Goal: Communication & Community: Answer question/provide support

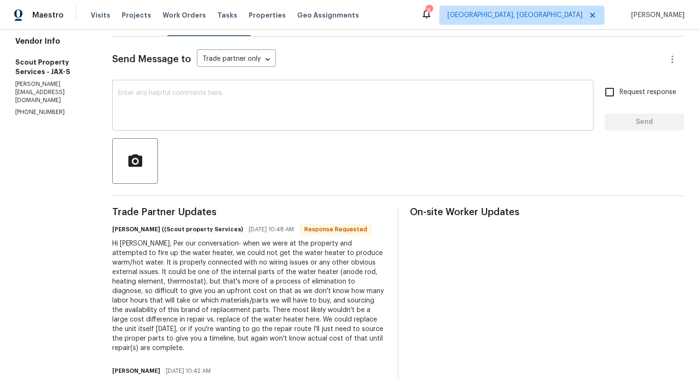
scroll to position [124, 0]
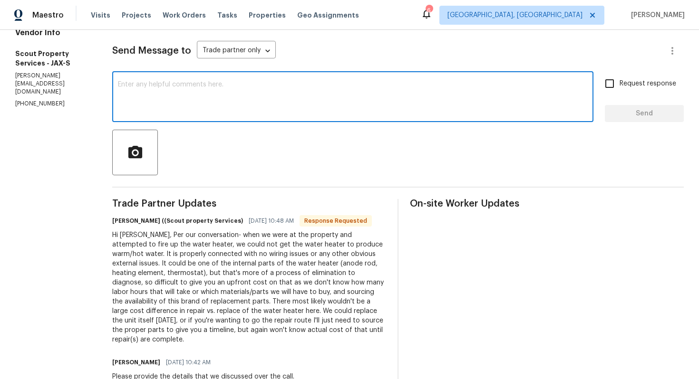
click at [212, 100] on textarea at bounding box center [353, 97] width 470 height 33
type textarea "S"
type textarea "Thank you, I'll share this with my agent."
click at [631, 80] on span "Request response" at bounding box center [647, 84] width 57 height 10
click at [619, 80] on input "Request response" at bounding box center [609, 84] width 20 height 20
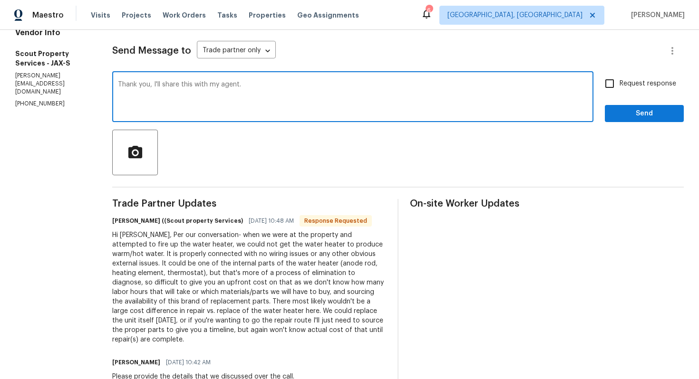
checkbox input "true"
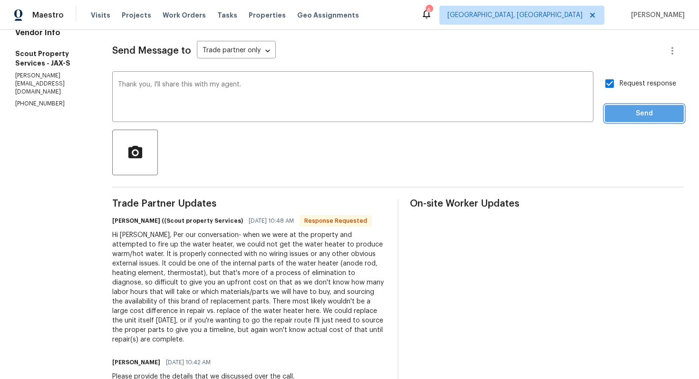
click at [624, 115] on span "Send" at bounding box center [644, 114] width 64 height 12
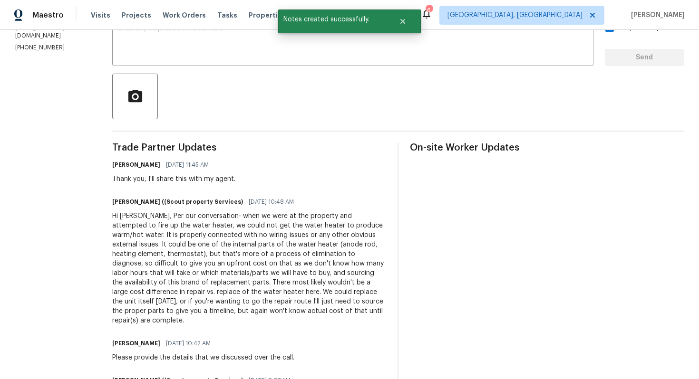
scroll to position [180, 0]
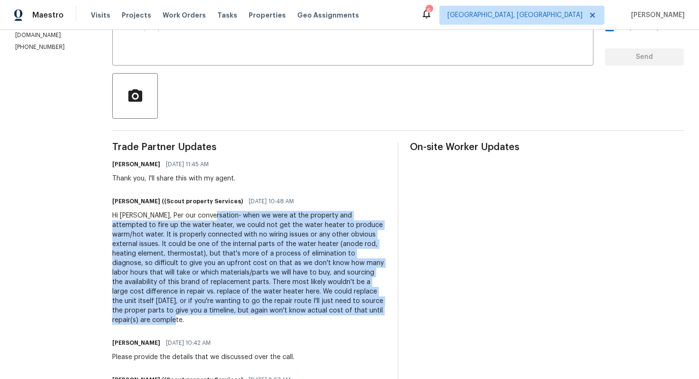
drag, startPoint x: 173, startPoint y: 217, endPoint x: 271, endPoint y: 311, distance: 135.5
click at [271, 311] on div "Hi Ajay, Per our conversation- when we were at the property and attempted to fi…" at bounding box center [249, 268] width 274 height 114
copy div "when we were at the property and attempted to fire up the water heater, we coul…"
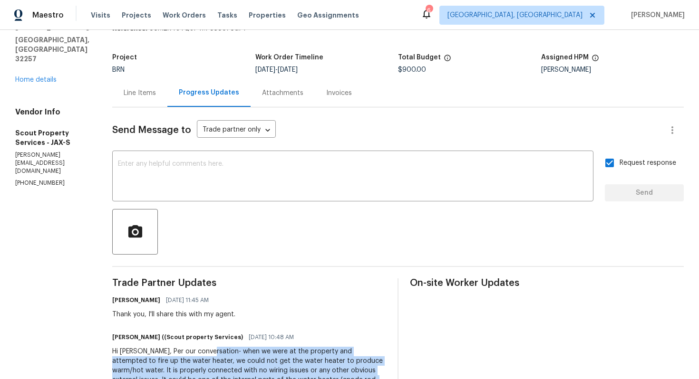
scroll to position [0, 0]
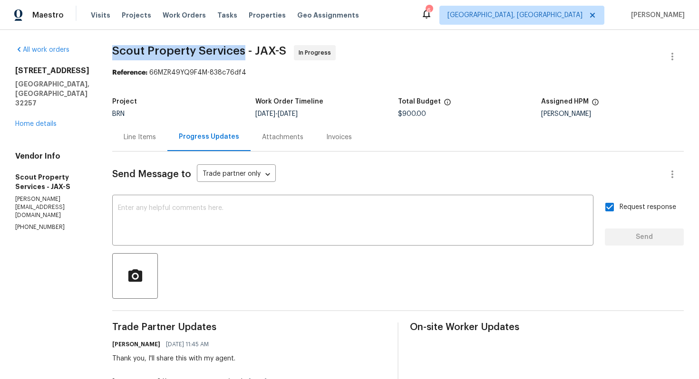
drag, startPoint x: 77, startPoint y: 52, endPoint x: 209, endPoint y: 50, distance: 131.2
copy span "Scout Property Services"
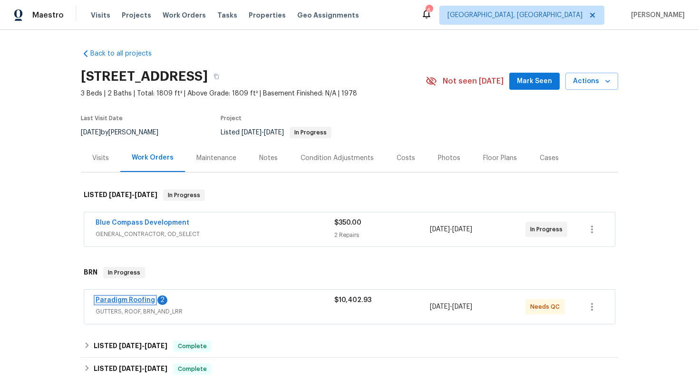
click at [114, 298] on link "Paradigm Roofing" at bounding box center [125, 300] width 59 height 7
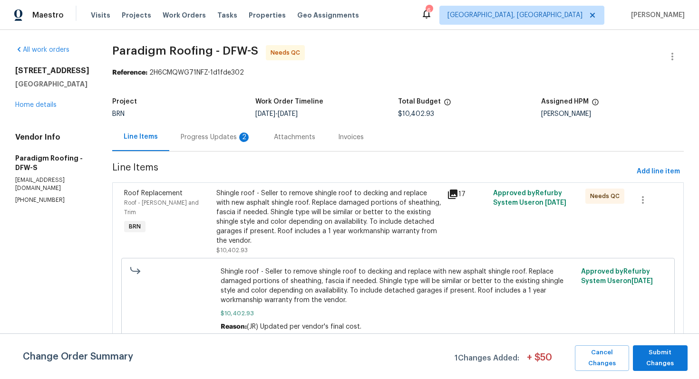
click at [206, 136] on div "Progress Updates 2" at bounding box center [216, 138] width 70 height 10
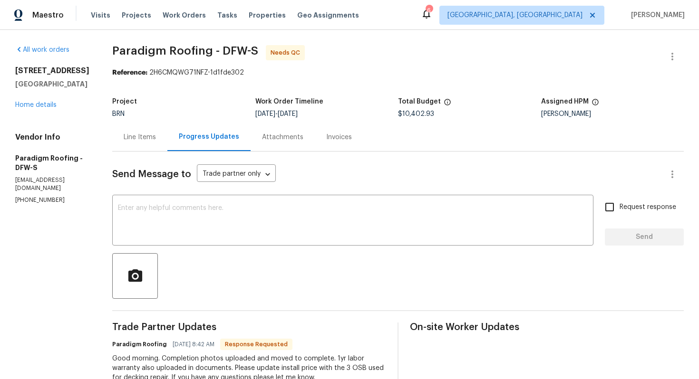
click at [142, 137] on div "Line Items" at bounding box center [140, 138] width 32 height 10
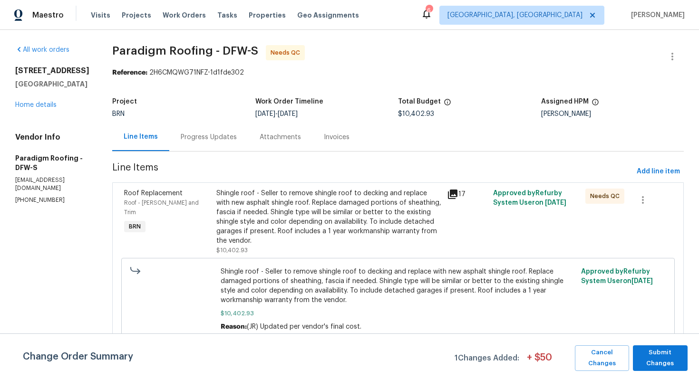
click at [335, 200] on div "Shingle roof - Seller to remove shingle roof to decking and replace with new as…" at bounding box center [328, 217] width 225 height 57
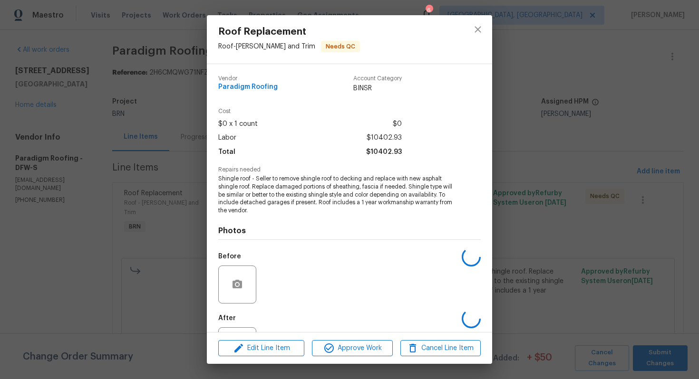
scroll to position [43, 0]
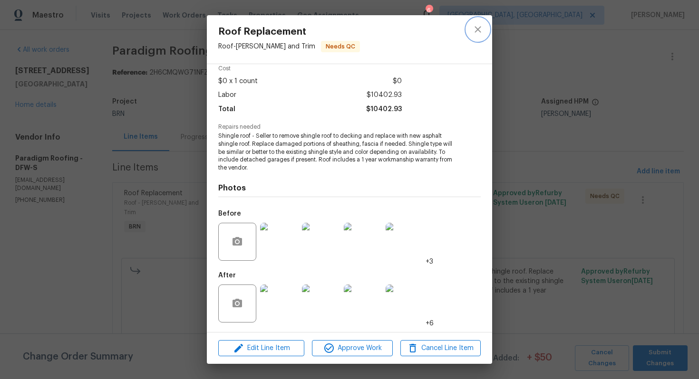
click at [473, 27] on icon "close" at bounding box center [477, 29] width 11 height 11
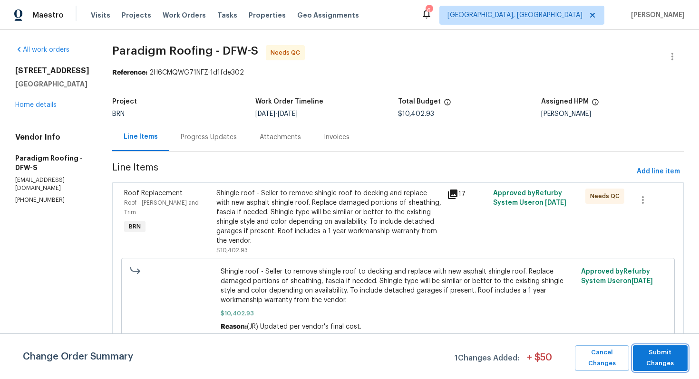
click at [661, 347] on span "Submit Changes" at bounding box center [659, 358] width 45 height 22
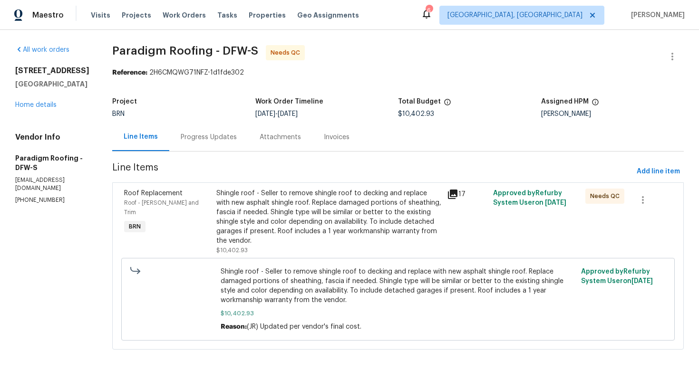
click at [220, 136] on div "Progress Updates" at bounding box center [209, 138] width 56 height 10
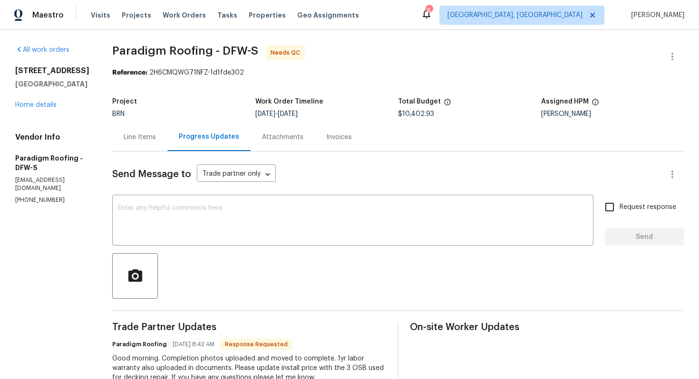
click at [433, 113] on span "$10,402.93" at bounding box center [416, 114] width 36 height 7
drag, startPoint x: 433, startPoint y: 113, endPoint x: 422, endPoint y: 113, distance: 11.9
click at [422, 113] on span "$10,402.93" at bounding box center [416, 114] width 36 height 7
copy span "10,402.93"
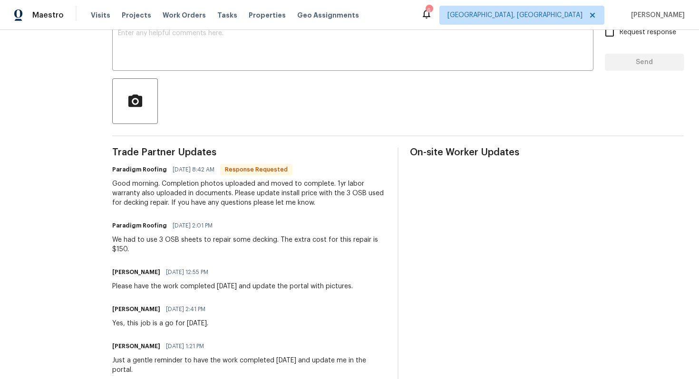
scroll to position [177, 0]
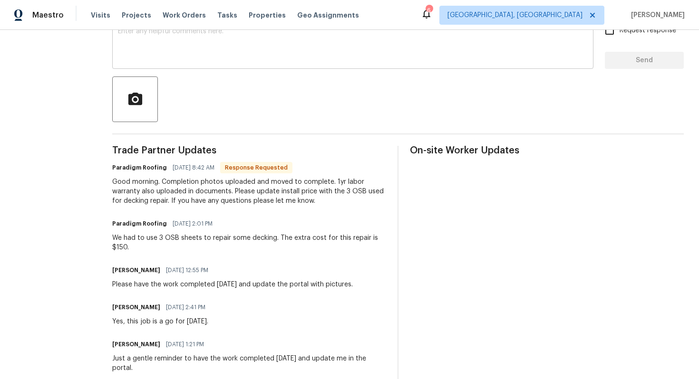
click at [487, 67] on div "x ​" at bounding box center [352, 44] width 481 height 48
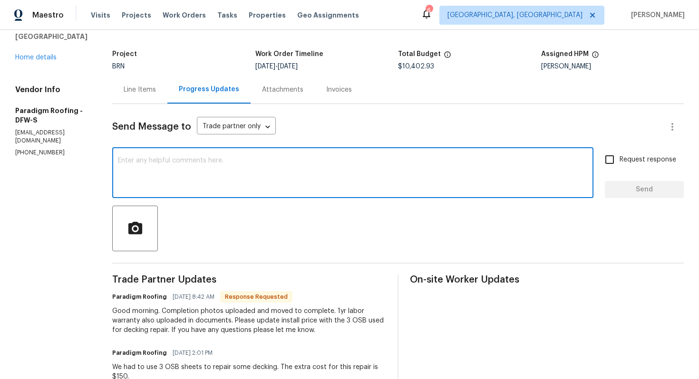
scroll to position [0, 0]
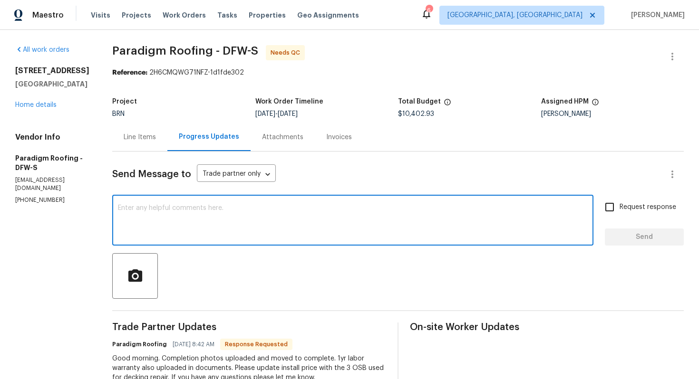
click at [165, 135] on div "Line Items" at bounding box center [139, 137] width 55 height 28
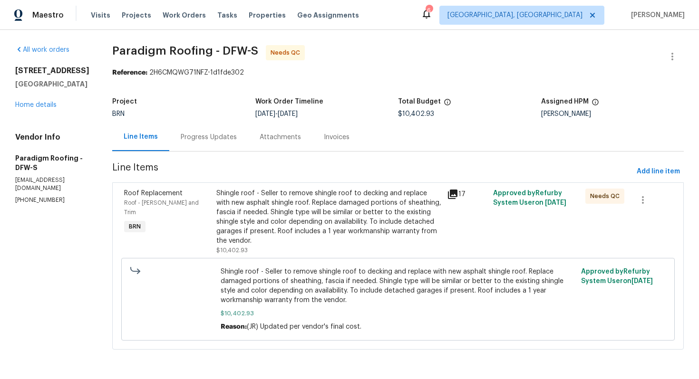
click at [270, 205] on div "Shingle roof - Seller to remove shingle roof to decking and replace with new as…" at bounding box center [328, 217] width 225 height 57
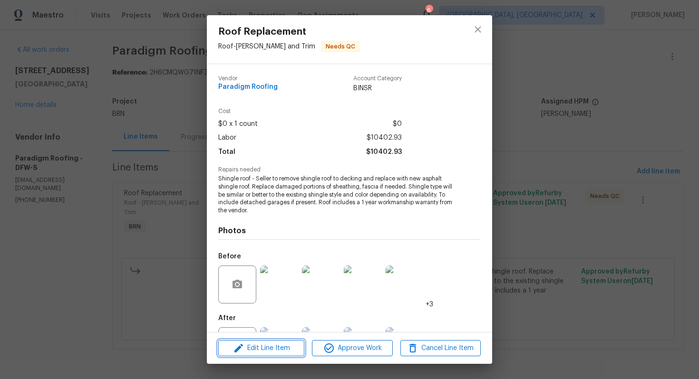
click at [268, 344] on span "Edit Line Item" at bounding box center [261, 349] width 80 height 12
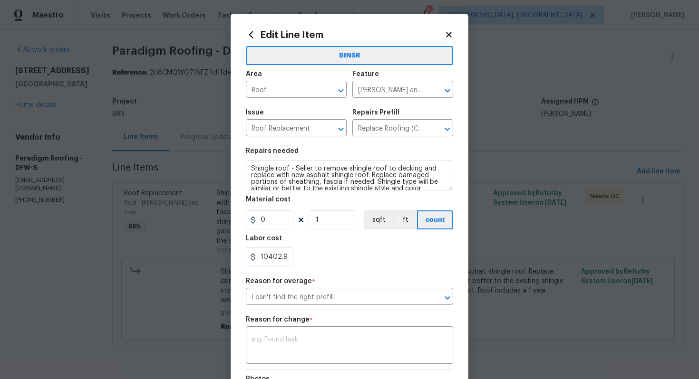
click at [433, 113] on div "Repairs Prefill" at bounding box center [402, 115] width 101 height 12
drag, startPoint x: 260, startPoint y: 259, endPoint x: 318, endPoint y: 260, distance: 58.0
click at [318, 260] on div "10402.93" at bounding box center [349, 257] width 207 height 19
paste input "55"
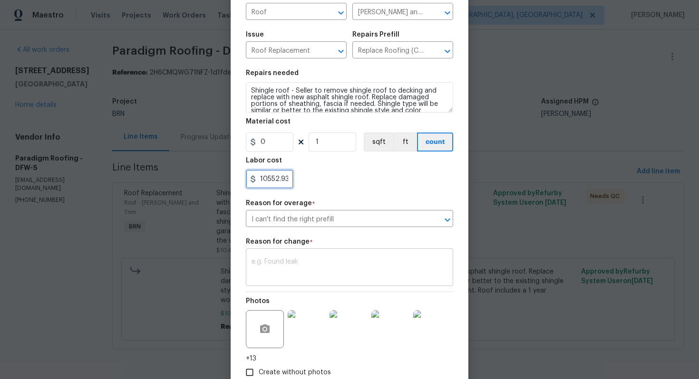
scroll to position [137, 0]
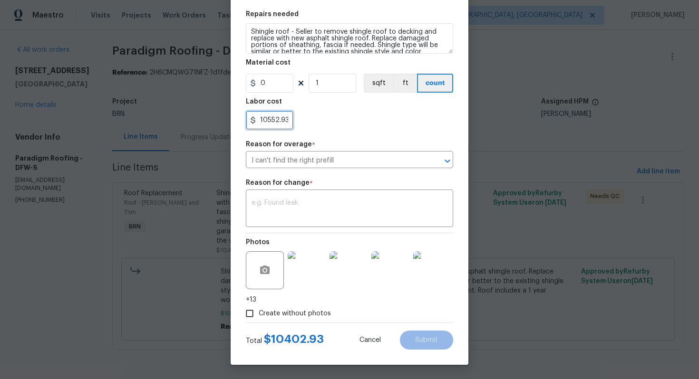
type input "10552.93"
click at [383, 218] on textarea at bounding box center [349, 210] width 196 height 20
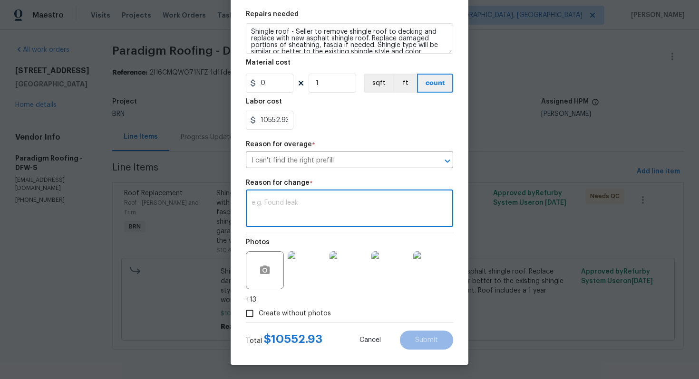
paste textarea "(AG) Updated per vendors final cost."
type textarea "(AG) Updated per vendors final cost."
click at [417, 336] on button "Submit" at bounding box center [426, 340] width 53 height 19
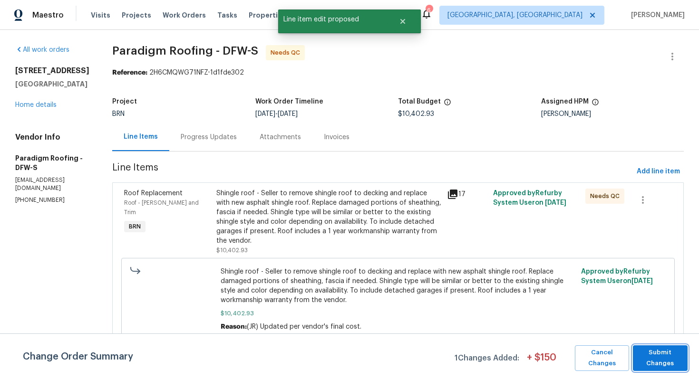
click at [652, 353] on span "Submit Changes" at bounding box center [659, 358] width 45 height 22
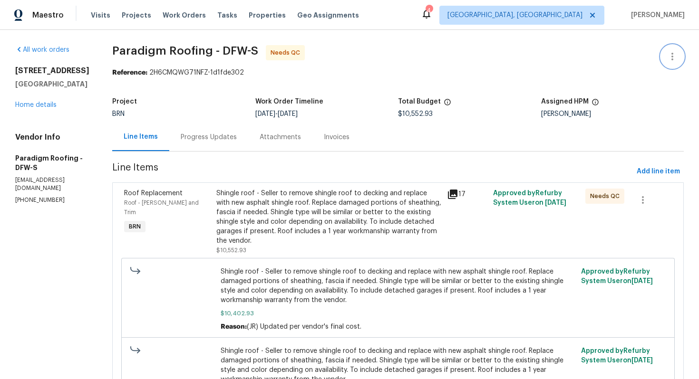
click at [672, 49] on button "button" at bounding box center [672, 56] width 23 height 23
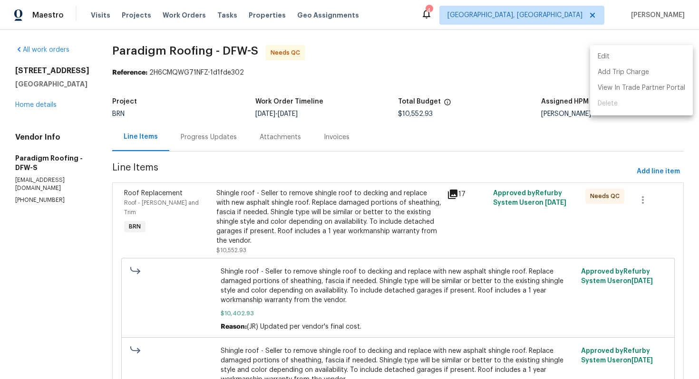
click at [658, 58] on li "Edit" at bounding box center [641, 57] width 103 height 16
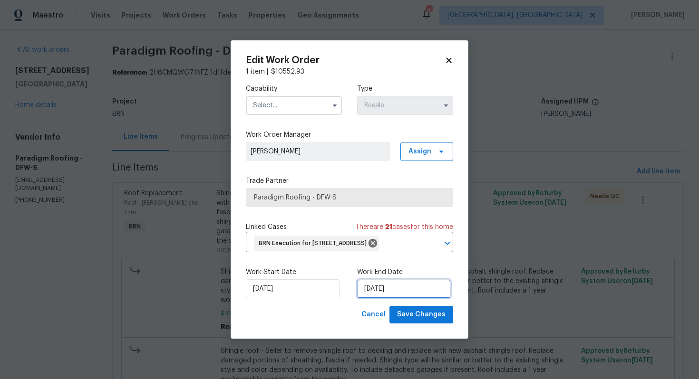
click at [376, 293] on input "8/11/2025" at bounding box center [404, 288] width 94 height 19
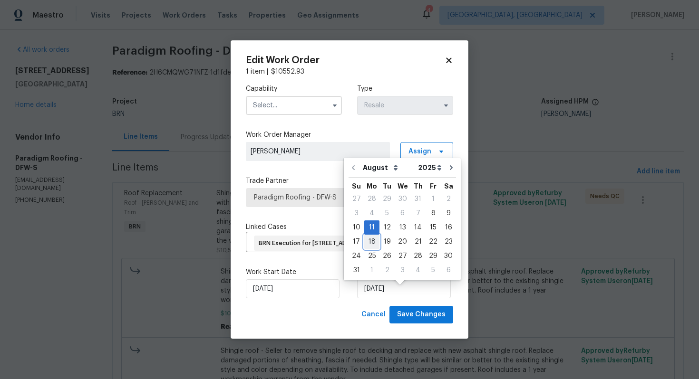
click at [375, 241] on div "18" at bounding box center [371, 241] width 15 height 13
type input "[DATE]"
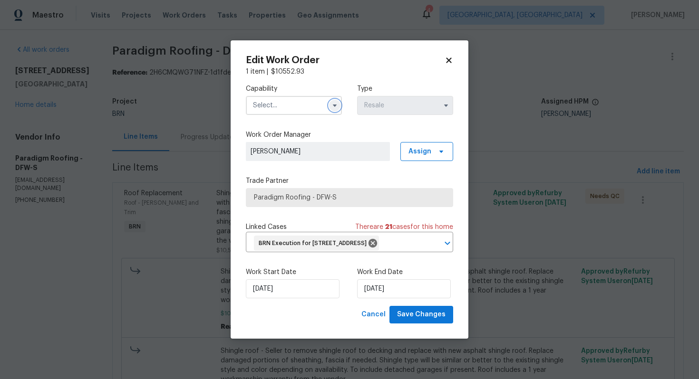
click at [335, 105] on icon "button" at bounding box center [335, 106] width 4 height 2
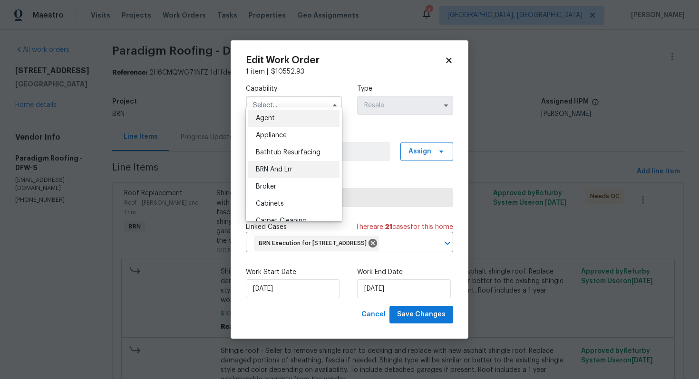
click at [298, 166] on div "BRN And Lrr" at bounding box center [293, 169] width 91 height 17
type input "BRN And Lrr"
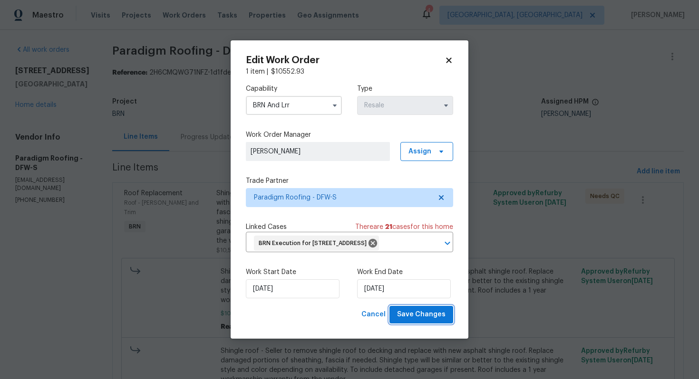
click at [412, 321] on span "Save Changes" at bounding box center [421, 315] width 48 height 12
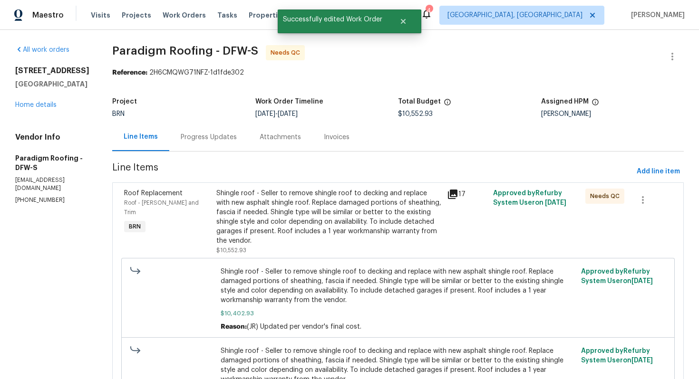
click at [359, 230] on div "Shingle roof - Seller to remove shingle roof to decking and replace with new as…" at bounding box center [328, 217] width 225 height 57
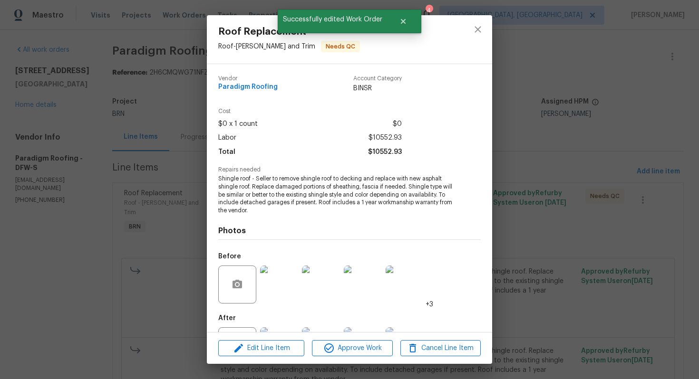
scroll to position [43, 0]
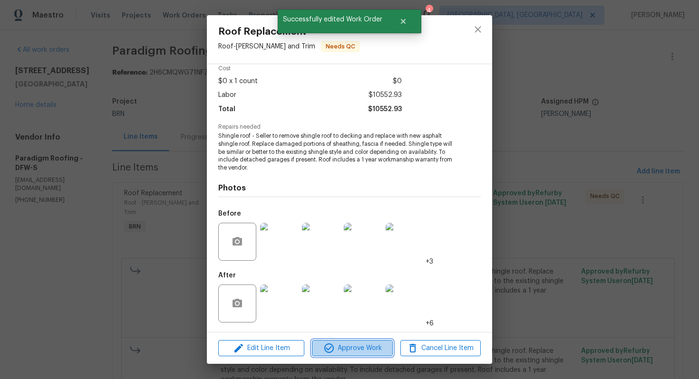
click at [348, 343] on span "Approve Work" at bounding box center [352, 349] width 75 height 12
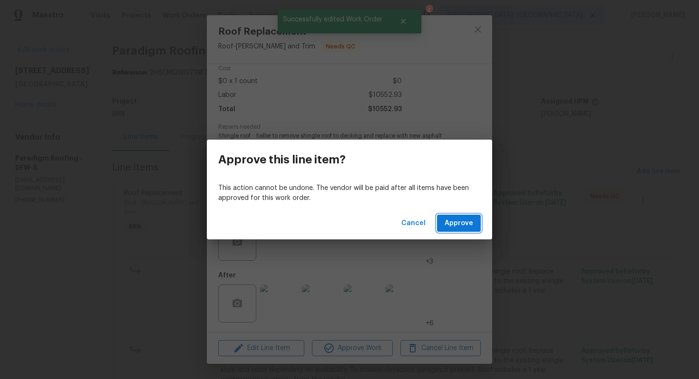
click at [464, 222] on span "Approve" at bounding box center [458, 224] width 29 height 12
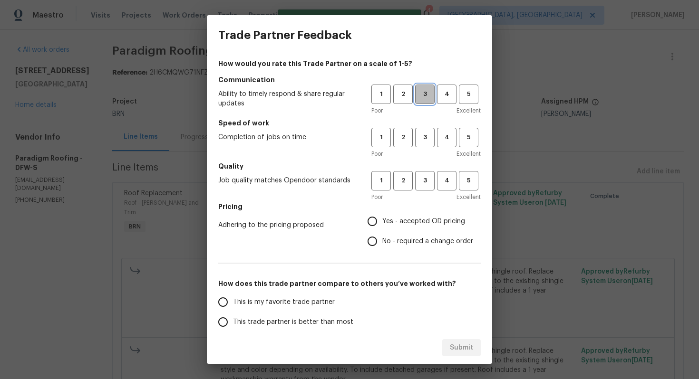
click at [425, 101] on button "3" at bounding box center [424, 94] width 19 height 19
click at [425, 132] on span "3" at bounding box center [425, 137] width 18 height 11
click at [422, 171] on button "3" at bounding box center [424, 180] width 19 height 19
click at [380, 248] on input "No - required a change order" at bounding box center [372, 241] width 20 height 20
radio input "true"
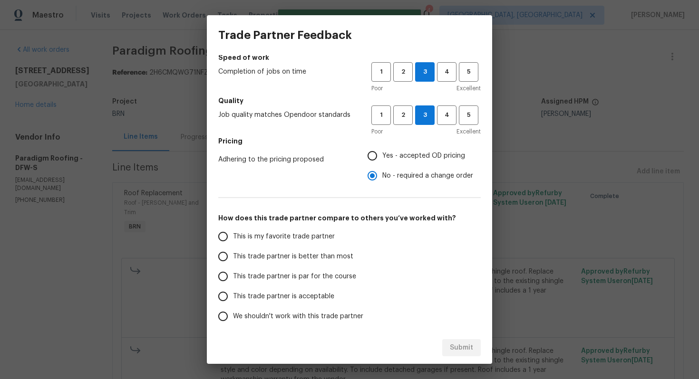
scroll to position [103, 0]
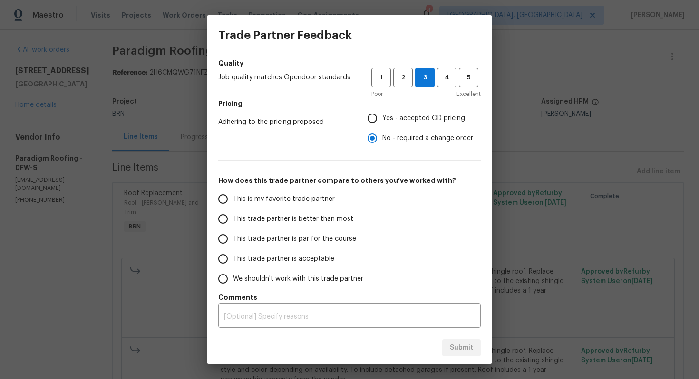
click at [314, 234] on span "This trade partner is par for the course" at bounding box center [294, 239] width 123 height 10
click at [233, 234] on input "This trade partner is par for the course" at bounding box center [223, 239] width 20 height 20
click at [451, 343] on span "Submit" at bounding box center [461, 348] width 23 height 12
radio input "true"
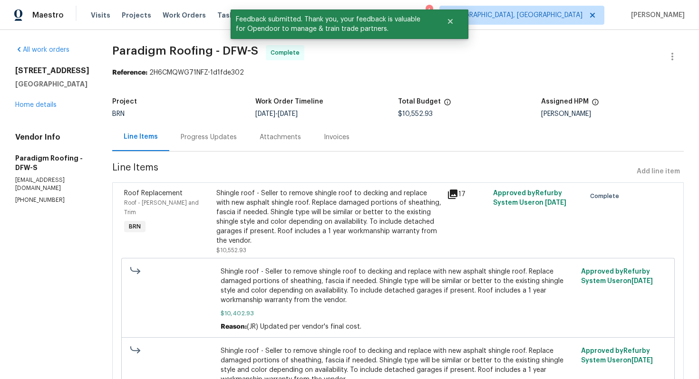
click at [232, 139] on div "Progress Updates" at bounding box center [209, 138] width 56 height 10
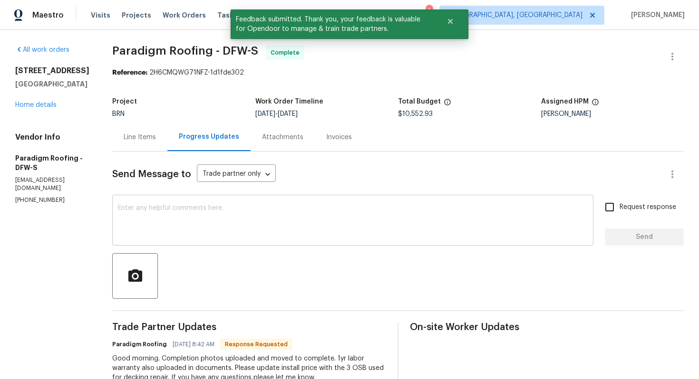
click at [267, 211] on textarea at bounding box center [353, 221] width 470 height 33
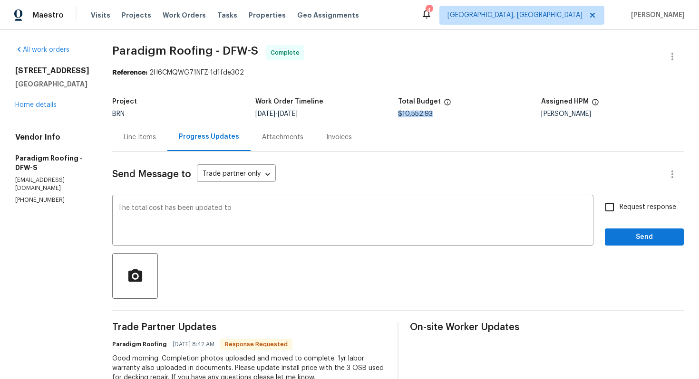
drag, startPoint x: 433, startPoint y: 115, endPoint x: 400, endPoint y: 114, distance: 33.8
click at [400, 114] on div "$10,552.93" at bounding box center [469, 114] width 143 height 7
copy span "$10,552.93"
click at [335, 207] on textarea "The total cost has been updated to" at bounding box center [353, 221] width 470 height 33
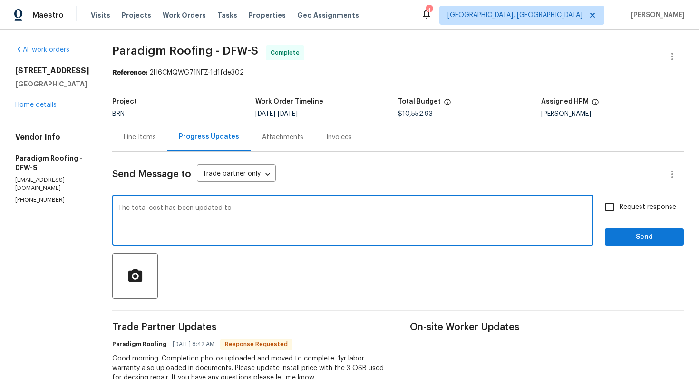
paste textarea "$10,552.93"
paste textarea "WO is approved. Please upload the invoice under invoice section. Thanks!"
type textarea "The total cost has been updated to $10,552.93 and WO is approved. Please upload…"
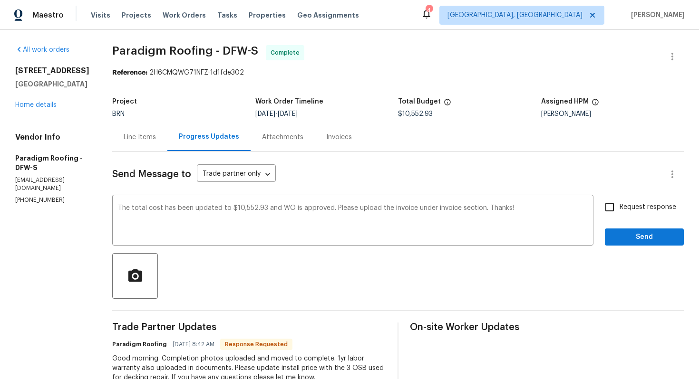
click at [626, 207] on span "Request response" at bounding box center [647, 207] width 57 height 10
click at [619, 207] on input "Request response" at bounding box center [609, 207] width 20 height 20
checkbox input "true"
click at [625, 234] on span "Send" at bounding box center [644, 237] width 64 height 12
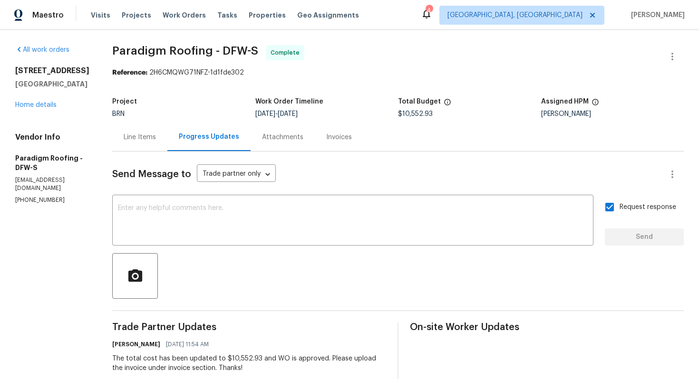
click at [130, 140] on div "Line Items" at bounding box center [140, 138] width 32 height 10
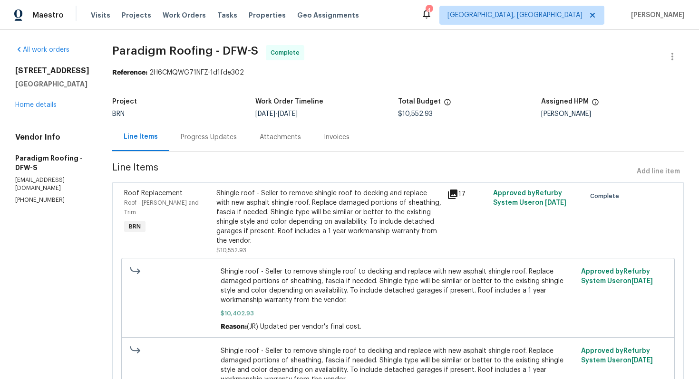
click at [296, 225] on div "Shingle roof - Seller to remove shingle roof to decking and replace with new as…" at bounding box center [328, 217] width 225 height 57
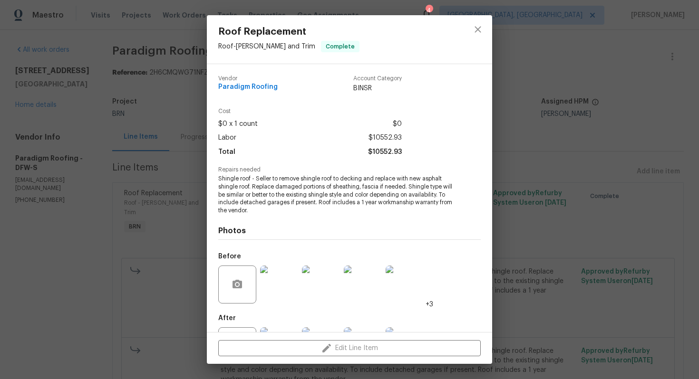
scroll to position [43, 0]
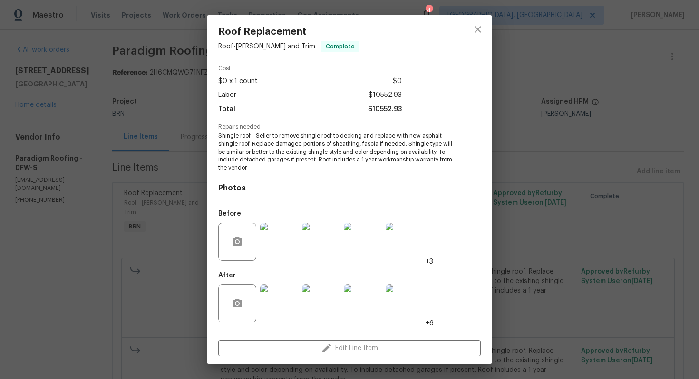
click at [313, 155] on span "Shingle roof - Seller to remove shingle roof to decking and replace with new as…" at bounding box center [336, 152] width 236 height 40
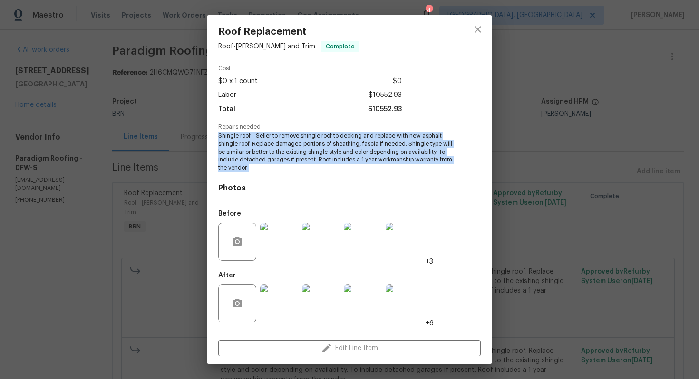
copy span "Shingle roof - Seller to remove shingle roof to decking and replace with new as…"
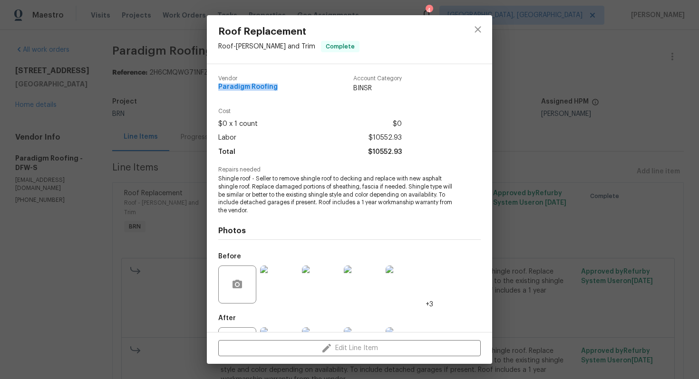
drag, startPoint x: 218, startPoint y: 87, endPoint x: 286, endPoint y: 88, distance: 68.0
click at [286, 88] on div "Vendor Paradigm Roofing Account Category BINSR Cost $0 x 1 count $0 Labor $1055…" at bounding box center [349, 198] width 285 height 268
copy span "Paradigm Roofing"
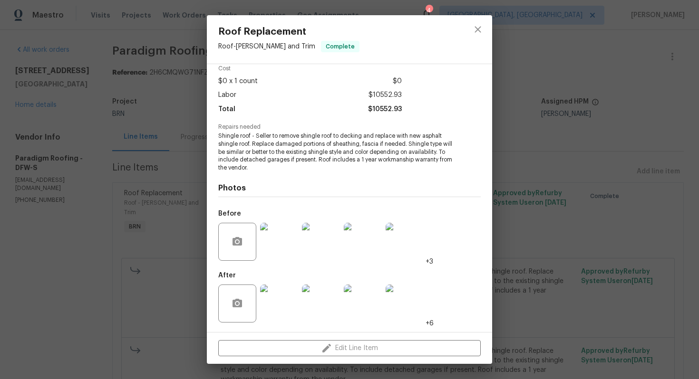
click at [291, 239] on img at bounding box center [279, 242] width 38 height 38
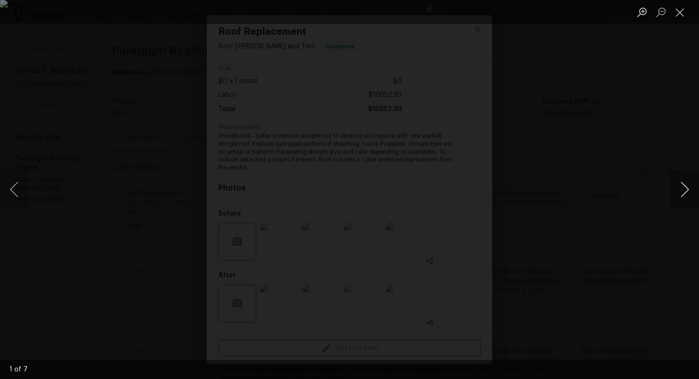
click at [682, 187] on button "Next image" at bounding box center [684, 190] width 29 height 38
click at [692, 190] on button "Next image" at bounding box center [684, 190] width 29 height 38
click at [678, 189] on button "Next image" at bounding box center [684, 190] width 29 height 38
click at [680, 191] on button "Next image" at bounding box center [684, 190] width 29 height 38
click at [677, 182] on button "Next image" at bounding box center [684, 190] width 29 height 38
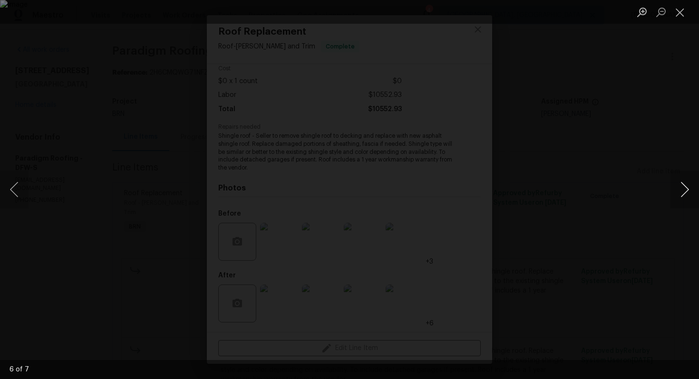
click at [683, 185] on button "Next image" at bounding box center [684, 190] width 29 height 38
click at [676, 8] on button "Close lightbox" at bounding box center [679, 12] width 19 height 17
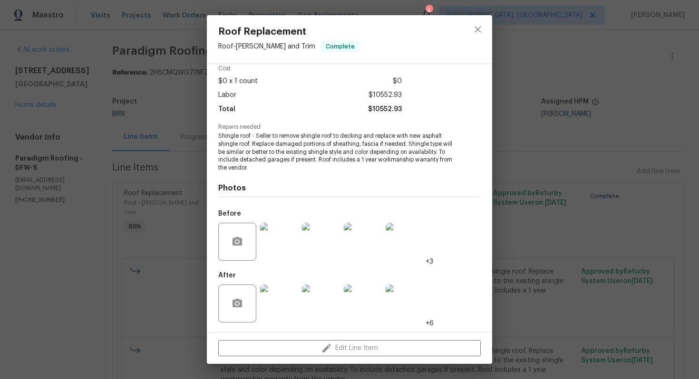
click at [280, 295] on img at bounding box center [279, 304] width 38 height 38
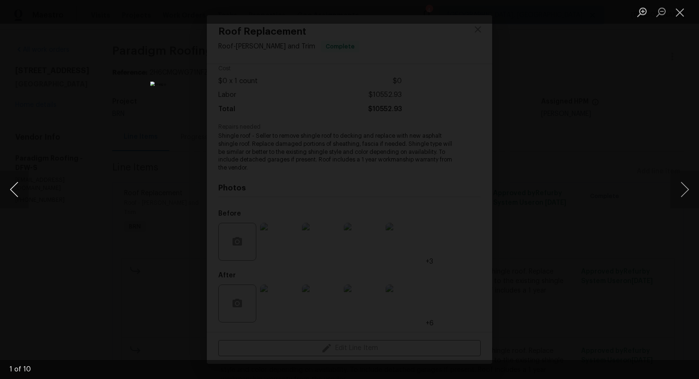
click at [13, 192] on button "Previous image" at bounding box center [14, 190] width 29 height 38
click at [17, 191] on button "Previous image" at bounding box center [14, 190] width 29 height 38
click at [13, 187] on button "Previous image" at bounding box center [14, 190] width 29 height 38
click at [21, 188] on button "Previous image" at bounding box center [14, 190] width 29 height 38
click at [16, 183] on button "Previous image" at bounding box center [14, 190] width 29 height 38
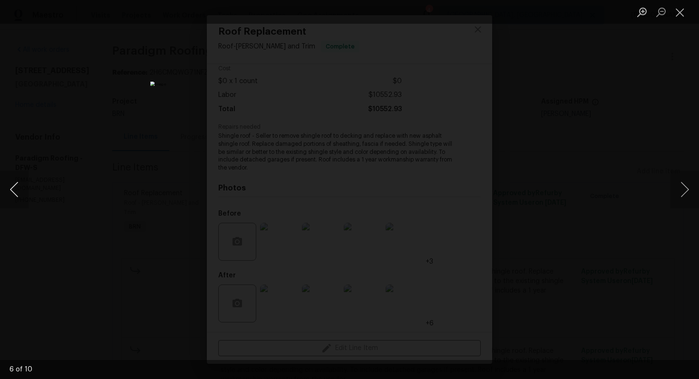
click at [20, 191] on button "Previous image" at bounding box center [14, 190] width 29 height 38
click at [19, 184] on button "Previous image" at bounding box center [14, 190] width 29 height 38
click at [13, 191] on button "Previous image" at bounding box center [14, 190] width 29 height 38
click at [12, 189] on button "Previous image" at bounding box center [14, 190] width 29 height 38
click at [18, 196] on button "Previous image" at bounding box center [14, 190] width 29 height 38
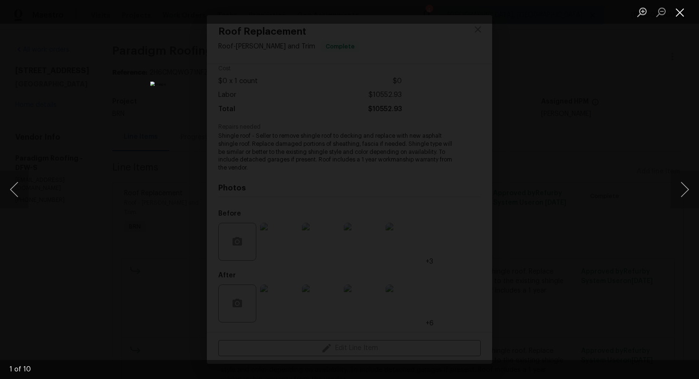
click at [675, 10] on button "Close lightbox" at bounding box center [679, 12] width 19 height 17
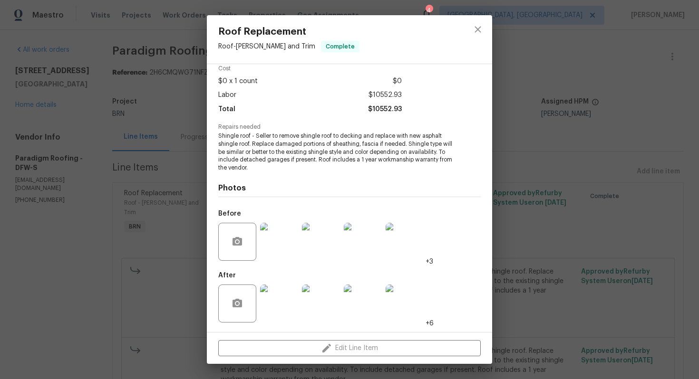
click at [475, 42] on div at bounding box center [477, 39] width 29 height 48
click at [477, 34] on icon "close" at bounding box center [477, 29] width 11 height 11
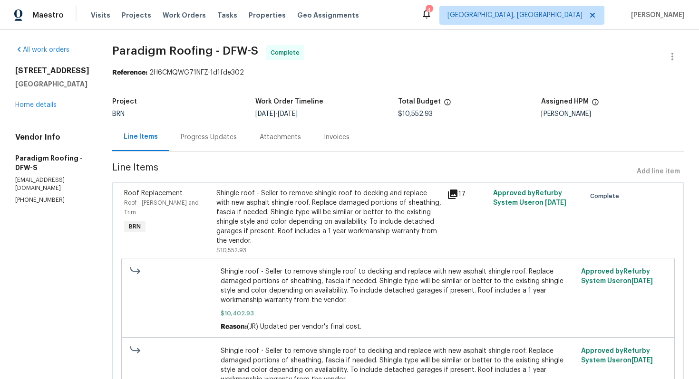
click at [339, 143] on div "Invoices" at bounding box center [336, 137] width 48 height 28
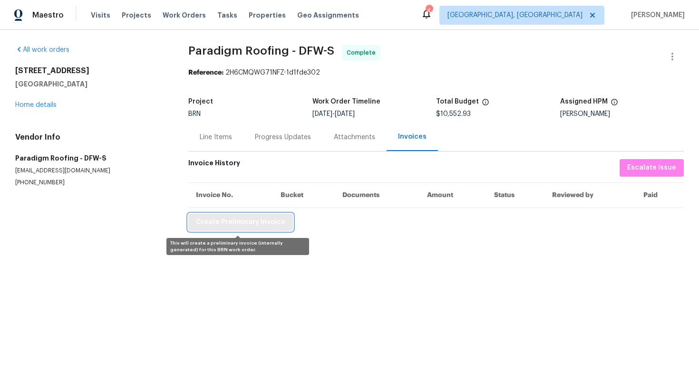
click at [253, 224] on span "Create Preliminary Invoice" at bounding box center [240, 223] width 89 height 12
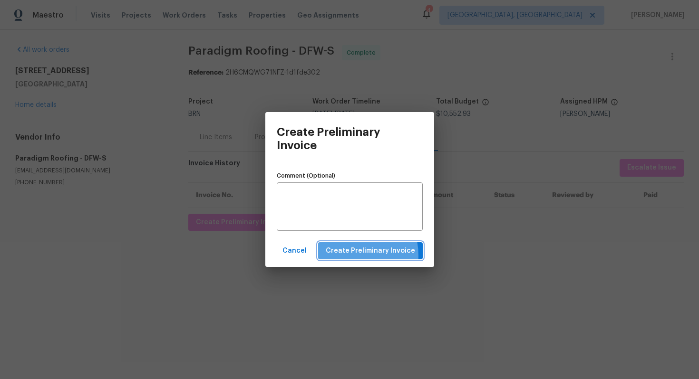
click at [352, 256] on span "Create Preliminary Invoice" at bounding box center [370, 251] width 89 height 12
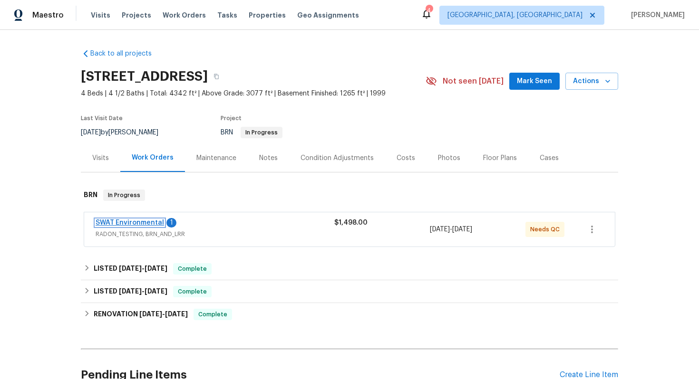
click at [145, 222] on link "SWAT Environmental" at bounding box center [130, 223] width 68 height 7
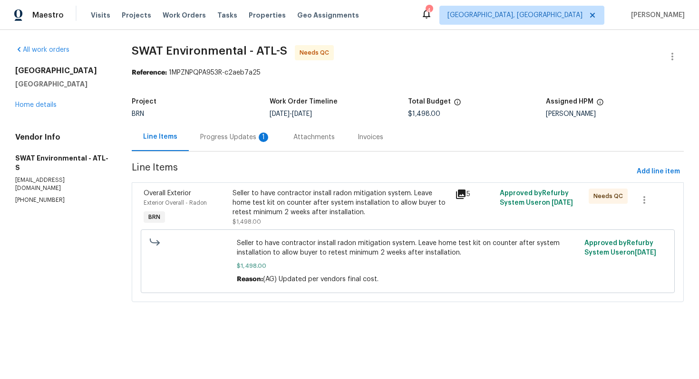
click at [252, 144] on div "Progress Updates 1" at bounding box center [235, 137] width 93 height 28
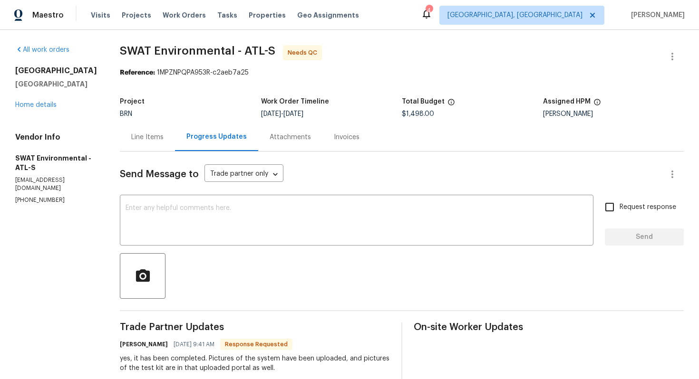
click at [137, 138] on div "Line Items" at bounding box center [147, 138] width 32 height 10
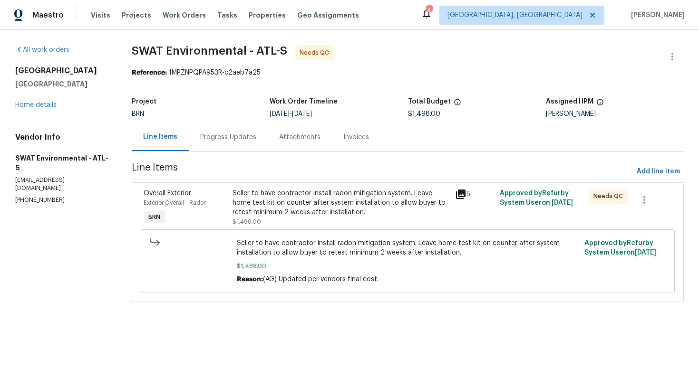
click at [280, 191] on div "Seller to have contractor install radon mitigation system. Leave home test kit …" at bounding box center [340, 203] width 217 height 29
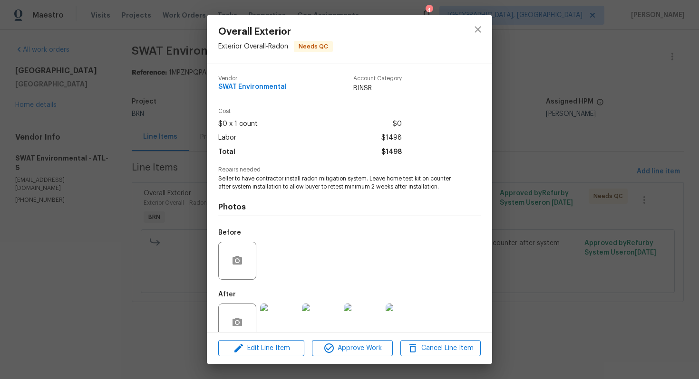
scroll to position [19, 0]
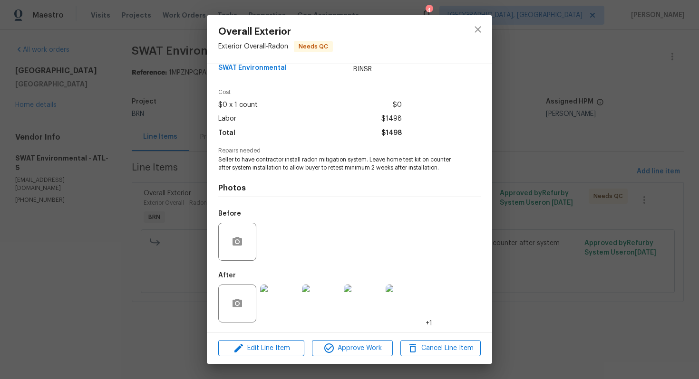
click at [271, 289] on img at bounding box center [279, 304] width 38 height 38
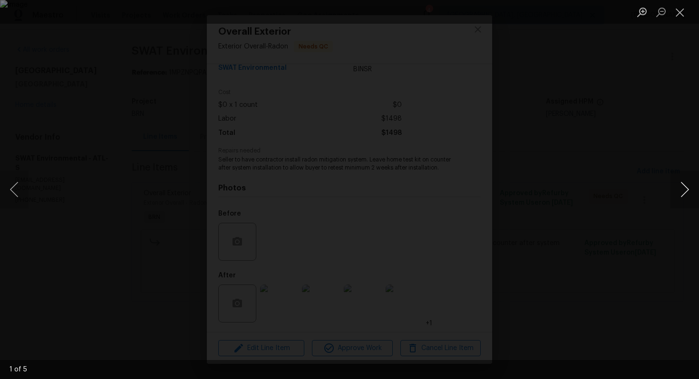
click at [683, 192] on button "Next image" at bounding box center [684, 190] width 29 height 38
click at [684, 15] on button "Close lightbox" at bounding box center [679, 12] width 19 height 17
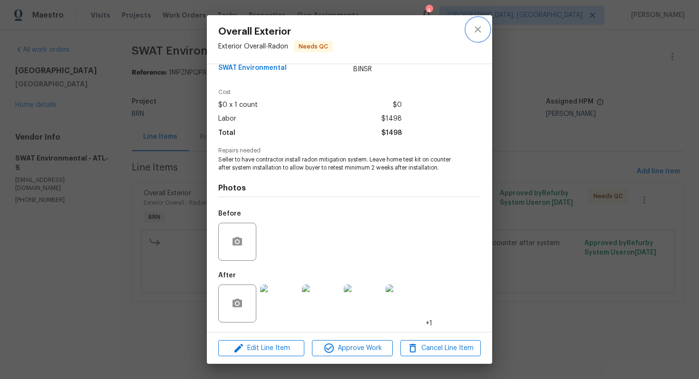
click at [481, 29] on icon "close" at bounding box center [477, 29] width 11 height 11
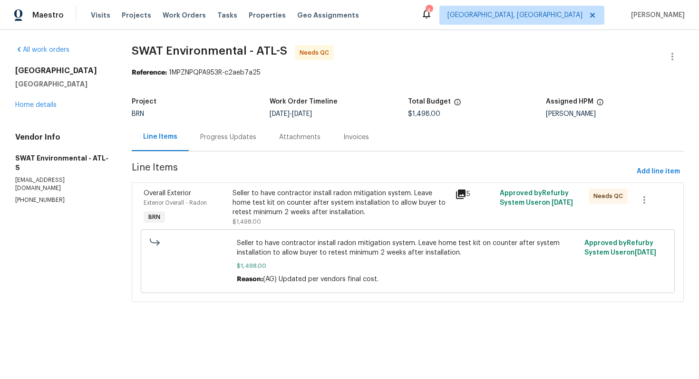
click at [239, 136] on div "Progress Updates" at bounding box center [228, 138] width 56 height 10
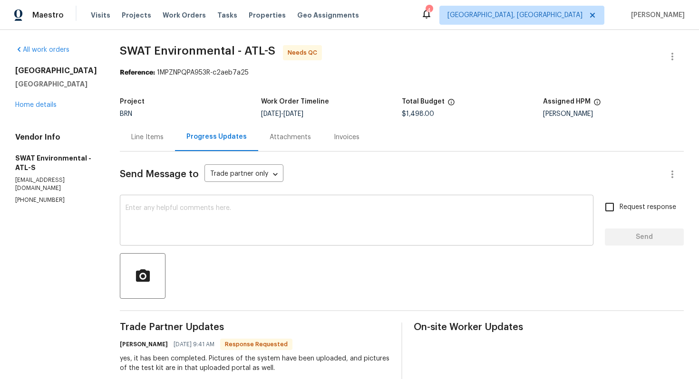
click at [251, 203] on div "x ​" at bounding box center [356, 221] width 473 height 48
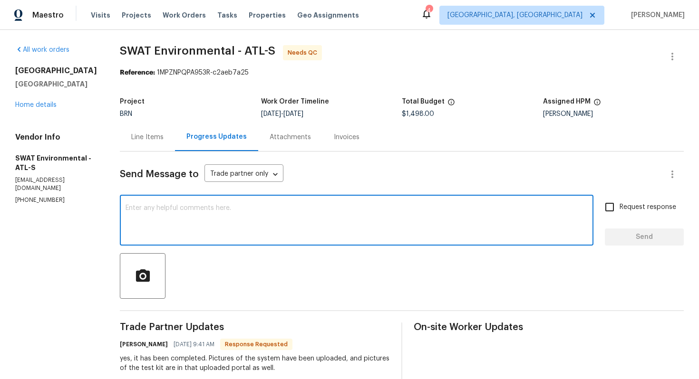
paste textarea "WO is approved. Please upload the invoice under invoice section. Thanks!"
type textarea "WO is approved. Please upload the invoice under invoice section. Thanks!"
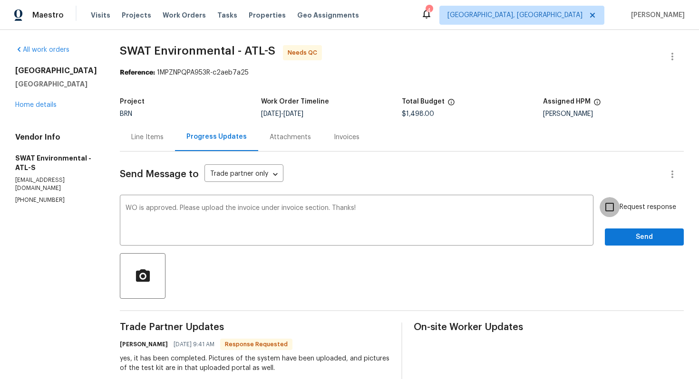
click at [610, 211] on input "Request response" at bounding box center [609, 207] width 20 height 20
checkbox input "true"
click at [625, 239] on span "Send" at bounding box center [644, 237] width 64 height 12
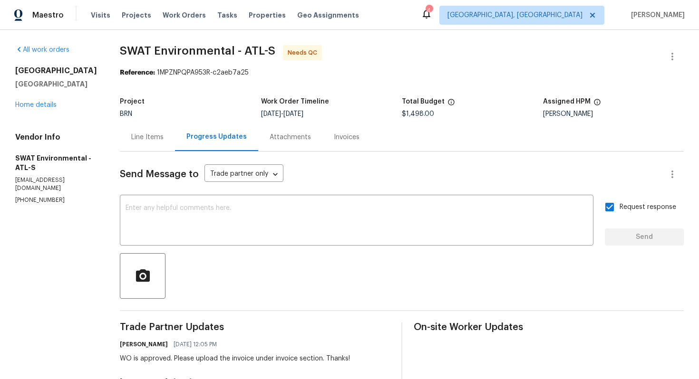
click at [153, 136] on div "Line Items" at bounding box center [147, 137] width 55 height 28
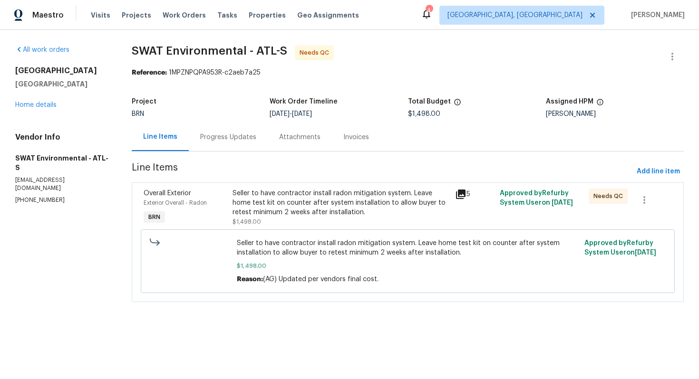
click at [340, 196] on div "Seller to have contractor install radon mitigation system. Leave home test kit …" at bounding box center [340, 203] width 217 height 29
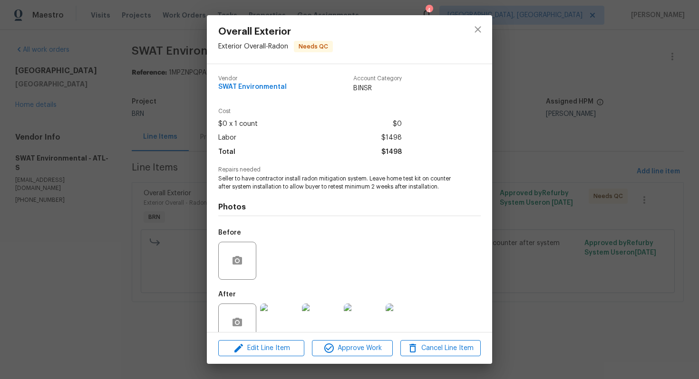
scroll to position [19, 0]
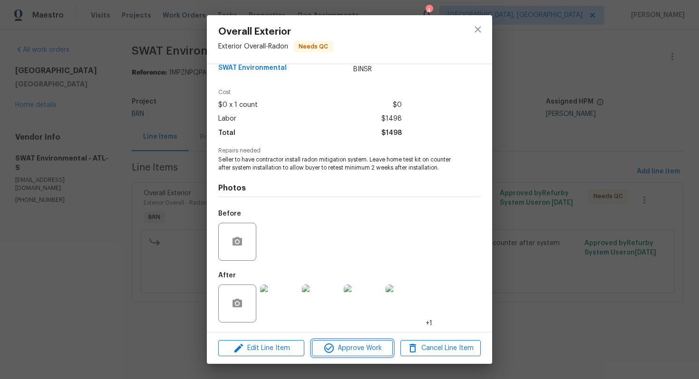
click at [338, 345] on span "Approve Work" at bounding box center [352, 349] width 75 height 12
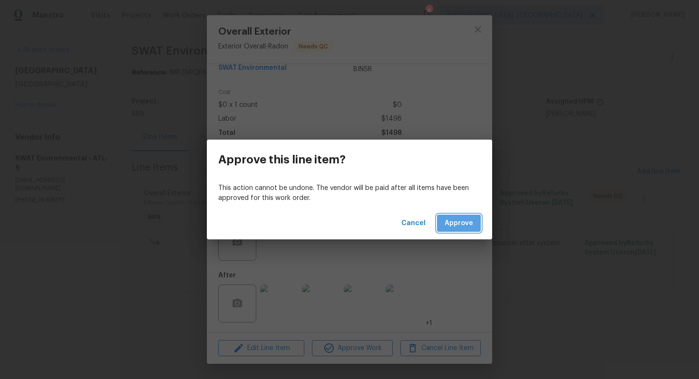
click at [462, 226] on span "Approve" at bounding box center [458, 224] width 29 height 12
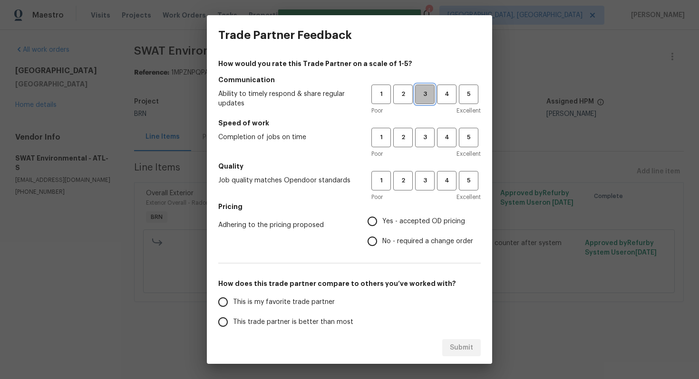
click at [429, 100] on button "3" at bounding box center [424, 94] width 19 height 19
click at [422, 136] on span "3" at bounding box center [425, 137] width 18 height 11
click at [423, 185] on span "3" at bounding box center [425, 180] width 18 height 11
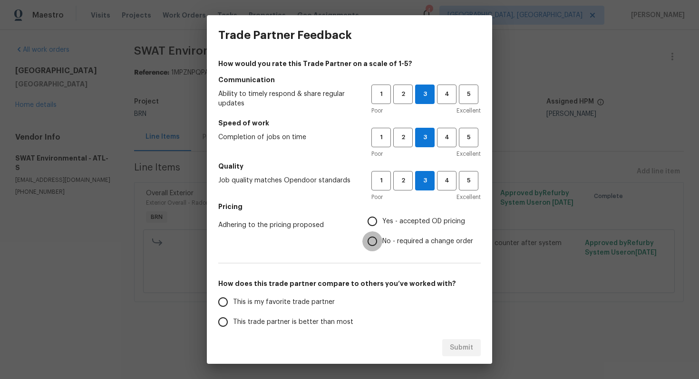
click at [375, 236] on input "No - required a change order" at bounding box center [372, 241] width 20 height 20
radio input "true"
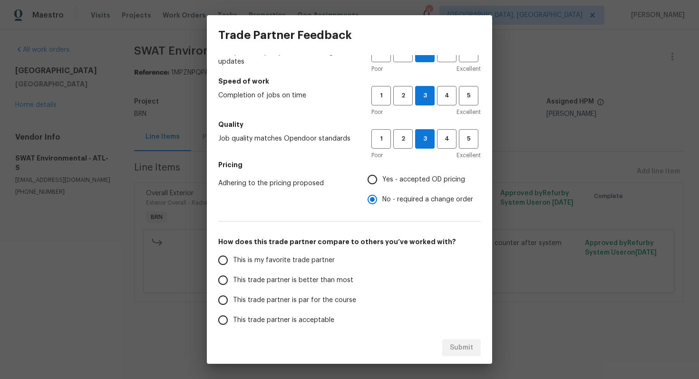
scroll to position [48, 0]
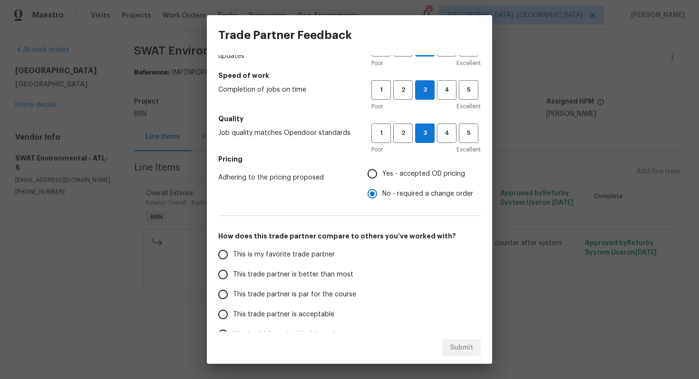
click at [276, 291] on span "This trade partner is par for the course" at bounding box center [294, 295] width 123 height 10
click at [233, 291] on input "This trade partner is par for the course" at bounding box center [223, 295] width 20 height 20
click at [462, 351] on span "Submit" at bounding box center [461, 348] width 23 height 12
radio input "true"
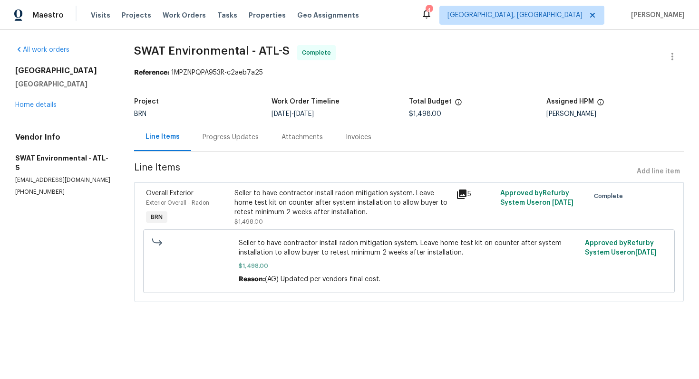
click at [363, 140] on div "Invoices" at bounding box center [359, 138] width 26 height 10
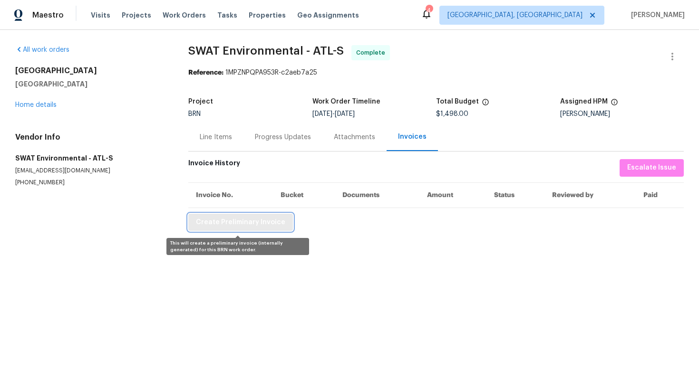
click at [280, 221] on button "Create Preliminary Invoice" at bounding box center [240, 223] width 105 height 18
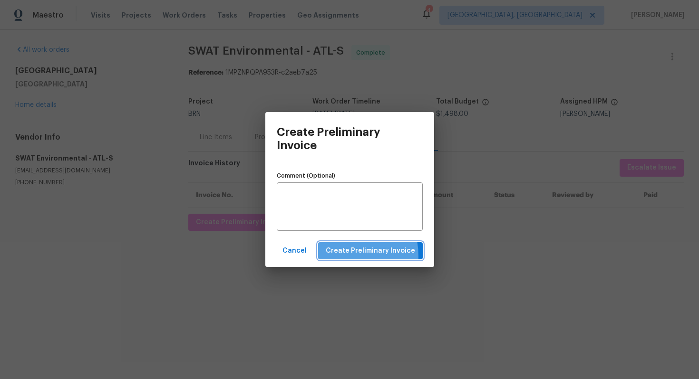
click at [338, 257] on span "Create Preliminary Invoice" at bounding box center [370, 251] width 89 height 12
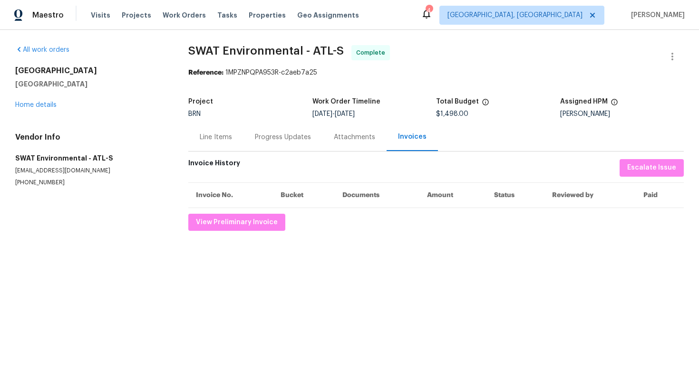
click at [225, 135] on div "Line Items" at bounding box center [216, 138] width 32 height 10
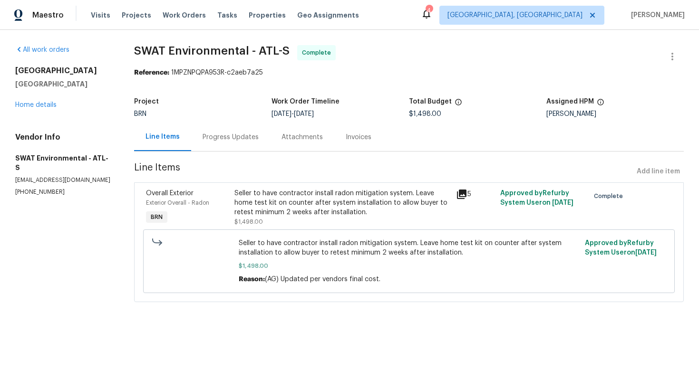
click at [315, 196] on div "Seller to have contractor install radon mitigation system. Leave home test kit …" at bounding box center [342, 203] width 216 height 29
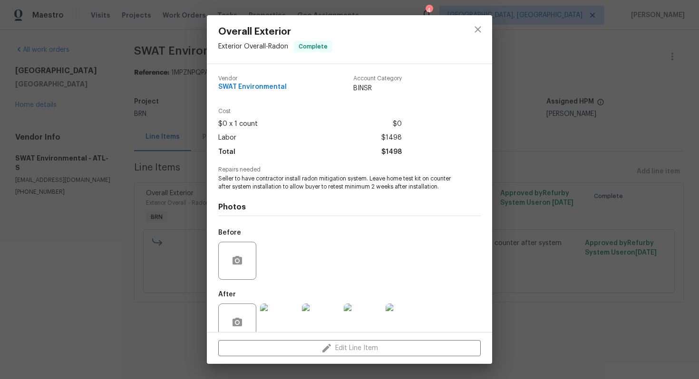
click at [308, 178] on span "Seller to have contractor install radon mitigation system. Leave home test kit …" at bounding box center [336, 183] width 236 height 16
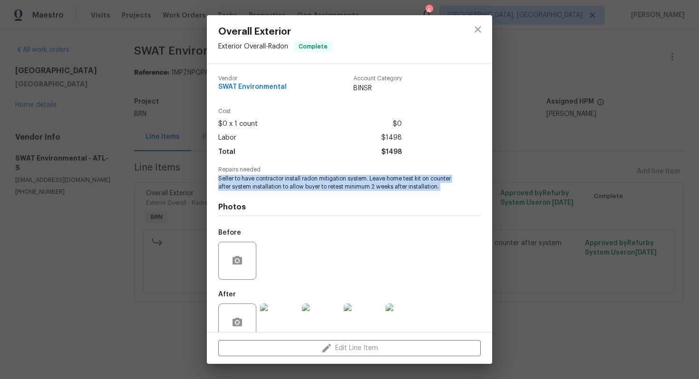
copy span "Seller to have contractor install radon mitigation system. Leave home test kit …"
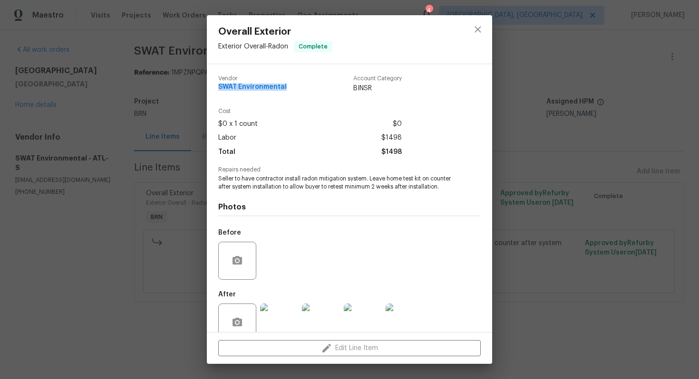
drag, startPoint x: 217, startPoint y: 87, endPoint x: 290, endPoint y: 85, distance: 73.7
click at [290, 86] on div "Vendor SWAT Environmental Account Category BINSR Cost $0 x 1 count $0 Labor $14…" at bounding box center [349, 198] width 285 height 268
copy span "SWAT Environmental"
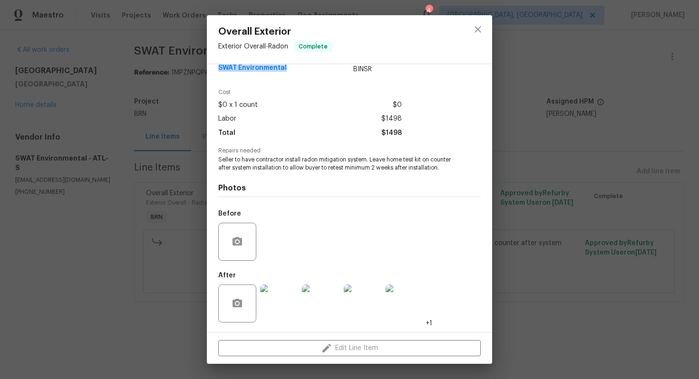
click at [282, 303] on img at bounding box center [279, 304] width 38 height 38
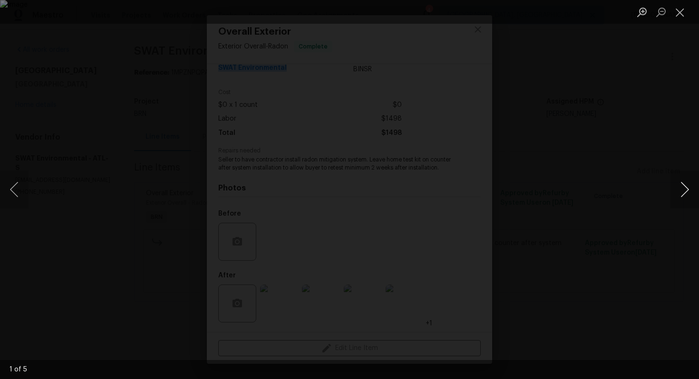
click at [679, 195] on button "Next image" at bounding box center [684, 190] width 29 height 38
click at [682, 192] on button "Next image" at bounding box center [684, 190] width 29 height 38
click at [686, 193] on button "Next image" at bounding box center [684, 190] width 29 height 38
click at [680, 189] on button "Next image" at bounding box center [684, 190] width 29 height 38
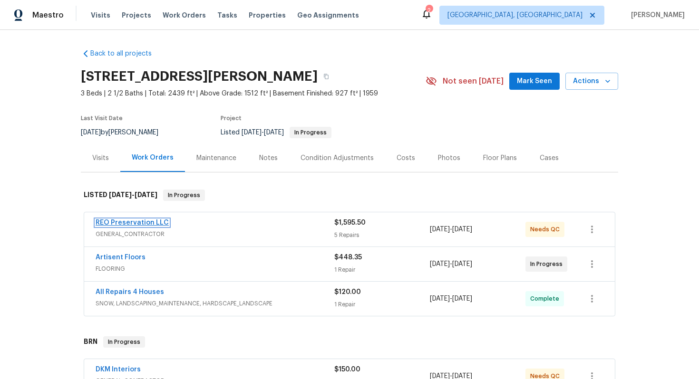
click at [143, 221] on link "REO Preservation LLC" at bounding box center [132, 223] width 73 height 7
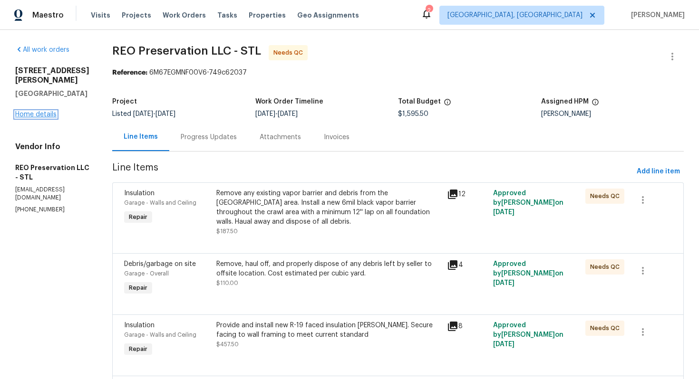
click at [35, 118] on link "Home details" at bounding box center [35, 114] width 41 height 7
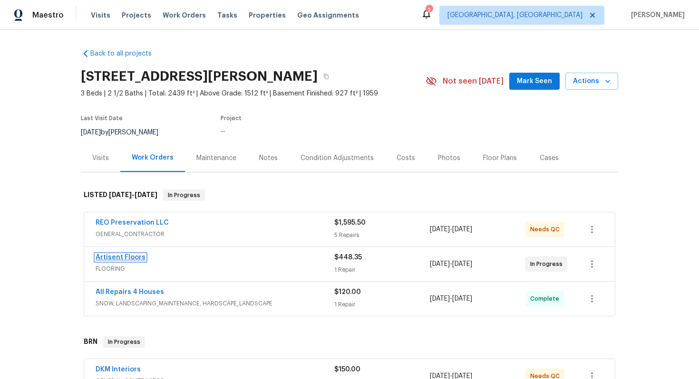
click at [121, 256] on link "Artisent Floors" at bounding box center [121, 257] width 50 height 7
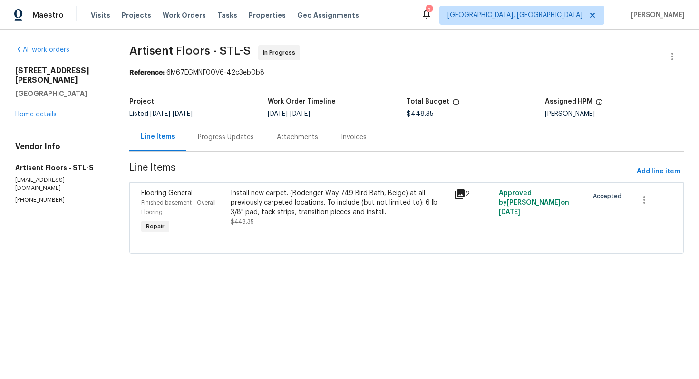
click at [230, 134] on div "Progress Updates" at bounding box center [226, 138] width 56 height 10
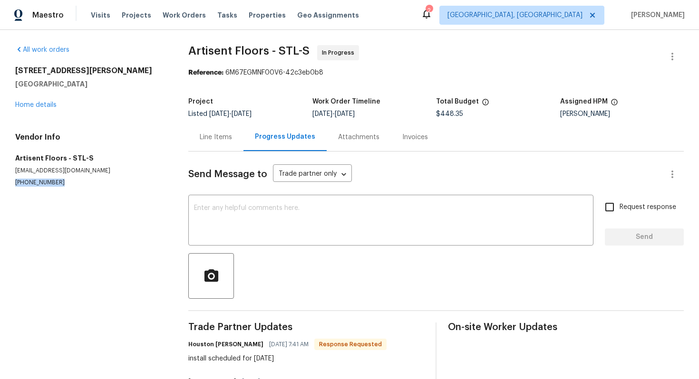
drag, startPoint x: 10, startPoint y: 181, endPoint x: 57, endPoint y: 181, distance: 46.1
click at [57, 181] on div "All work orders [STREET_ADDRESS][PERSON_NAME][PERSON_NAME] Home details Vendor …" at bounding box center [349, 233] width 699 height 407
copy p "[PHONE_NUMBER]"
click at [50, 105] on link "Home details" at bounding box center [35, 105] width 41 height 7
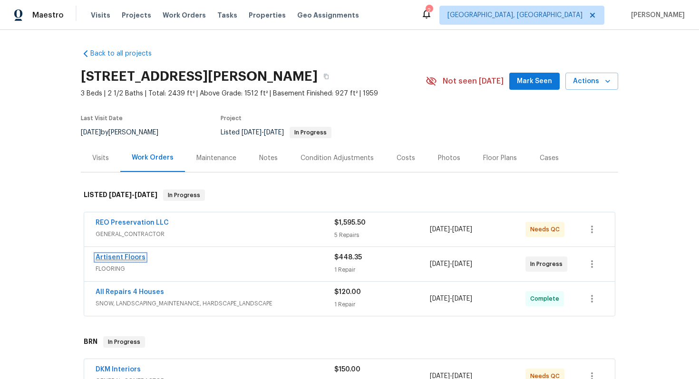
click at [133, 256] on link "Artisent Floors" at bounding box center [121, 257] width 50 height 7
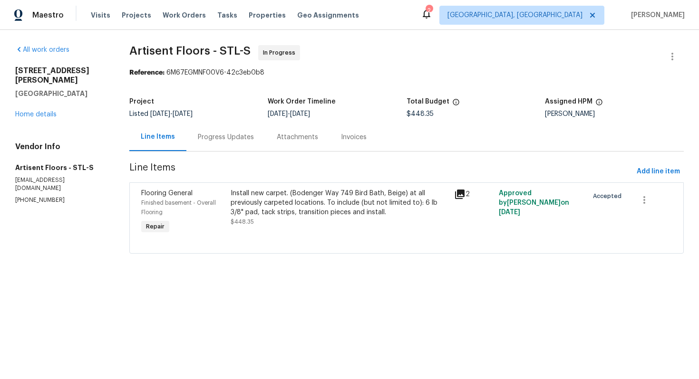
click at [231, 140] on div "Progress Updates" at bounding box center [226, 138] width 56 height 10
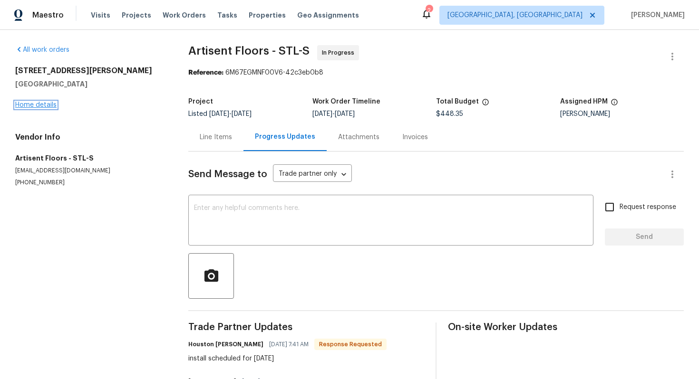
click at [46, 102] on link "Home details" at bounding box center [35, 105] width 41 height 7
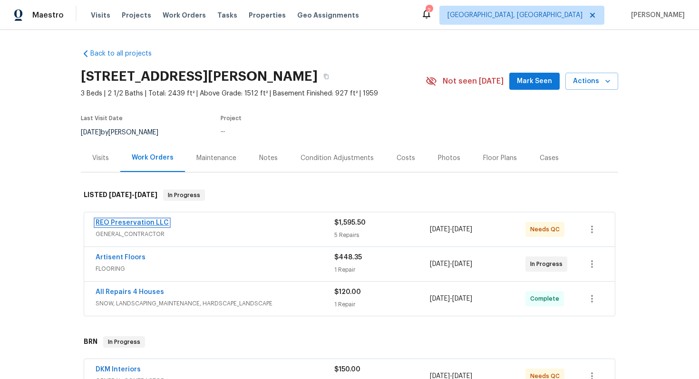
click at [120, 222] on link "REO Preservation LLC" at bounding box center [132, 223] width 73 height 7
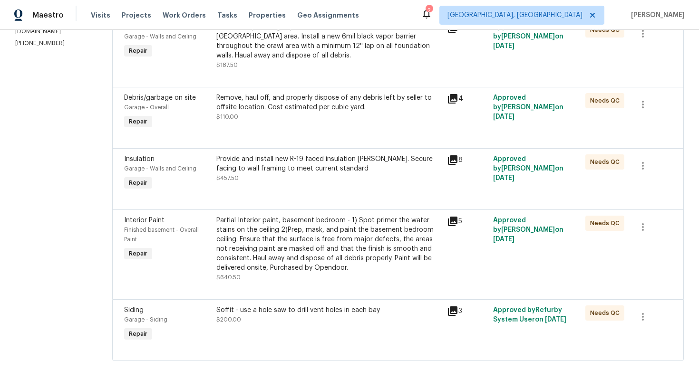
scroll to position [166, 0]
click at [281, 307] on div "Soffit - use a hole saw to drill vent holes in each bay $200.00" at bounding box center [328, 315] width 225 height 19
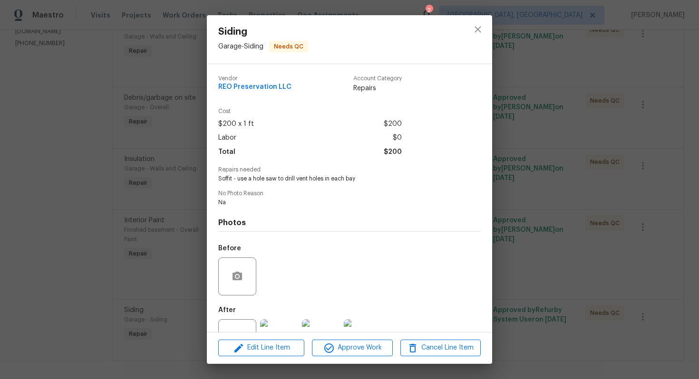
scroll to position [35, 0]
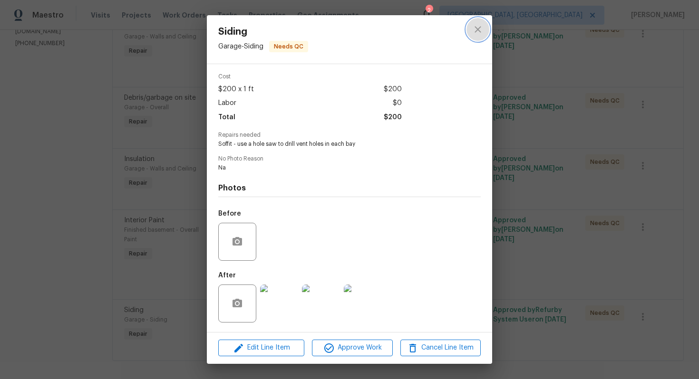
click at [470, 32] on button "close" at bounding box center [477, 29] width 23 height 23
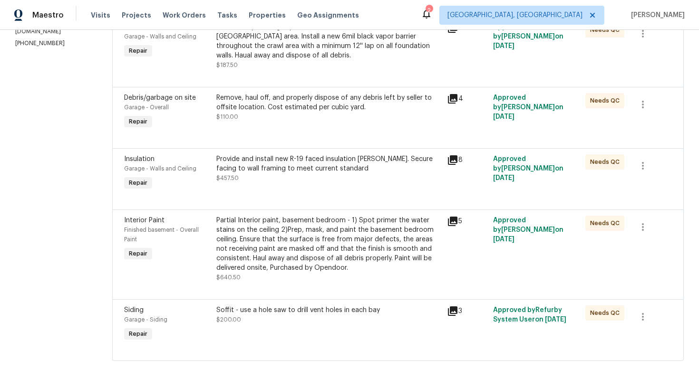
scroll to position [0, 0]
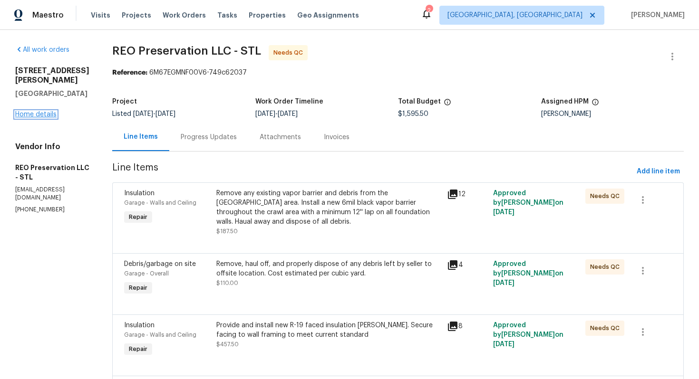
click at [41, 118] on link "Home details" at bounding box center [35, 114] width 41 height 7
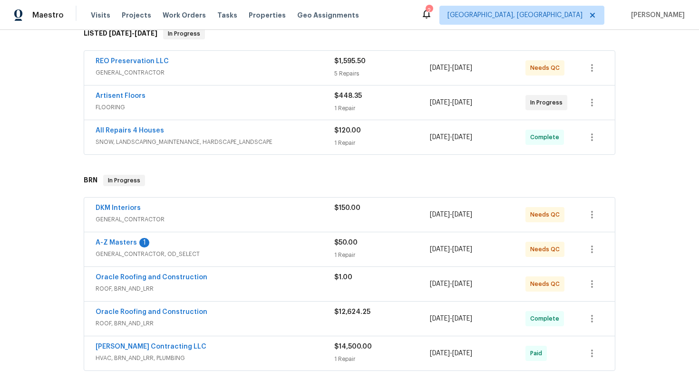
scroll to position [163, 0]
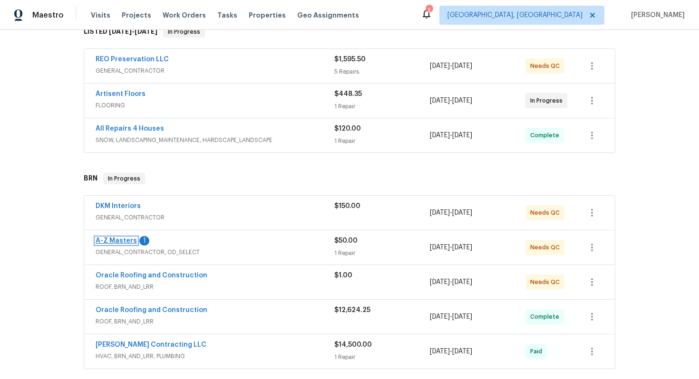
click at [125, 240] on link "A-Z Masters" at bounding box center [116, 241] width 41 height 7
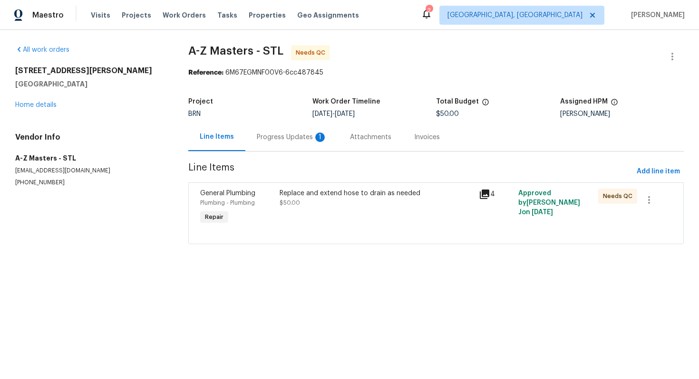
click at [261, 147] on div "Progress Updates 1" at bounding box center [291, 137] width 93 height 28
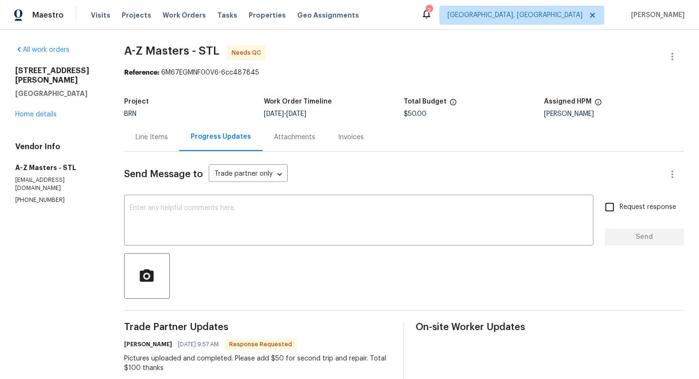
click at [168, 136] on div "Line Items" at bounding box center [151, 138] width 32 height 10
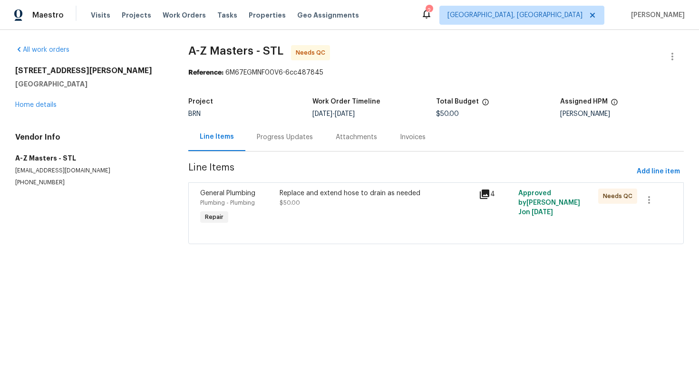
click at [331, 213] on div "Replace and extend hose to drain as needed $50.00" at bounding box center [376, 208] width 199 height 44
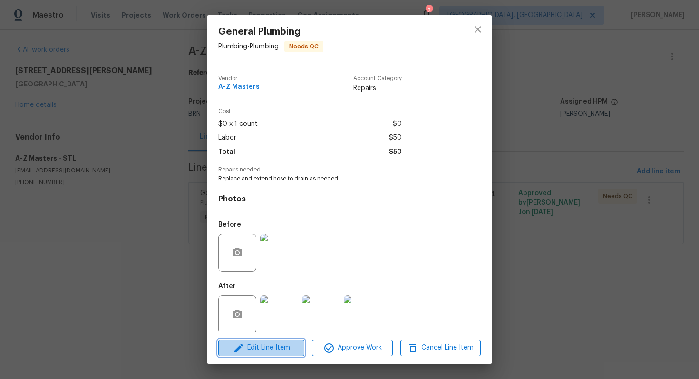
click at [278, 348] on span "Edit Line Item" at bounding box center [261, 348] width 80 height 12
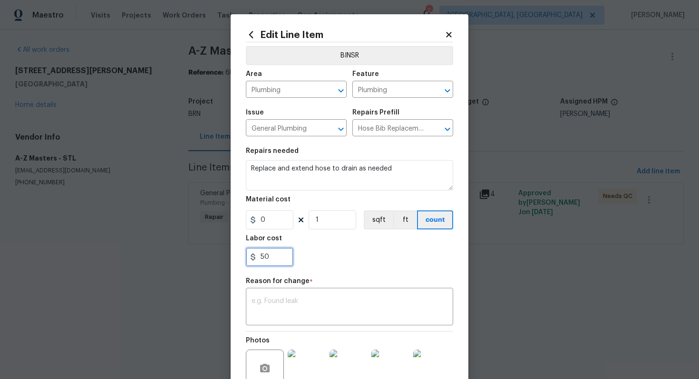
drag, startPoint x: 260, startPoint y: 258, endPoint x: 289, endPoint y: 258, distance: 29.9
click at [289, 258] on input "50" at bounding box center [270, 257] width 48 height 19
type input "100"
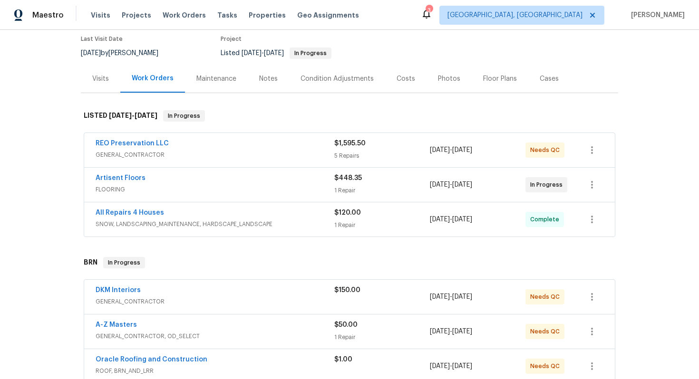
scroll to position [116, 0]
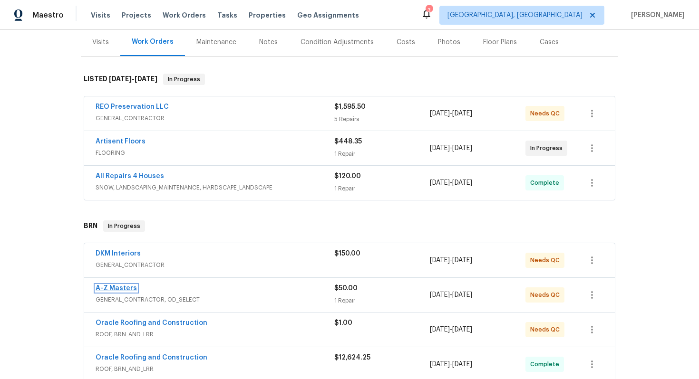
click at [117, 288] on link "A-Z Masters" at bounding box center [116, 288] width 41 height 7
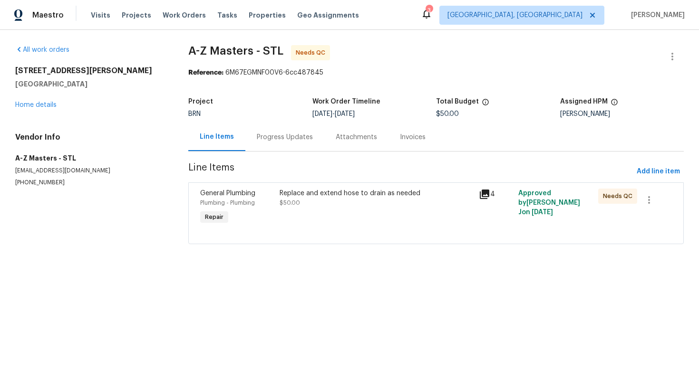
click at [312, 207] on div "Replace and extend hose to drain as needed $50.00" at bounding box center [375, 198] width 193 height 19
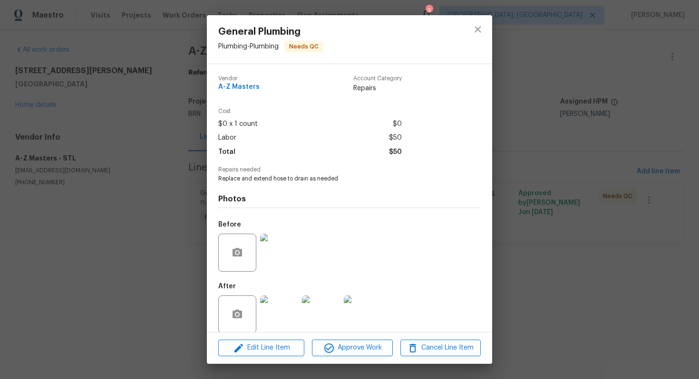
click at [272, 357] on div "Edit Line Item Approve Work Cancel Line Item" at bounding box center [349, 348] width 285 height 32
click at [272, 345] on span "Edit Line Item" at bounding box center [261, 348] width 80 height 12
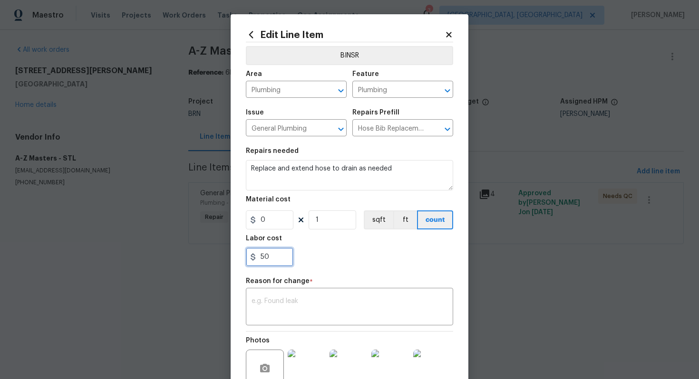
click at [264, 256] on input "50" at bounding box center [270, 257] width 48 height 19
type input "100"
click at [368, 311] on textarea at bounding box center [349, 308] width 196 height 20
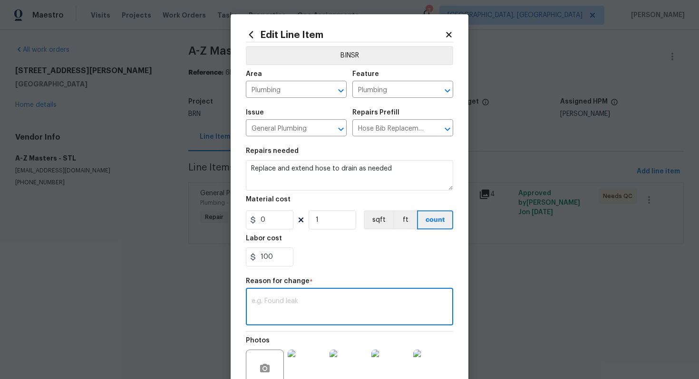
paste textarea "(AG) Updated per vendors final cost."
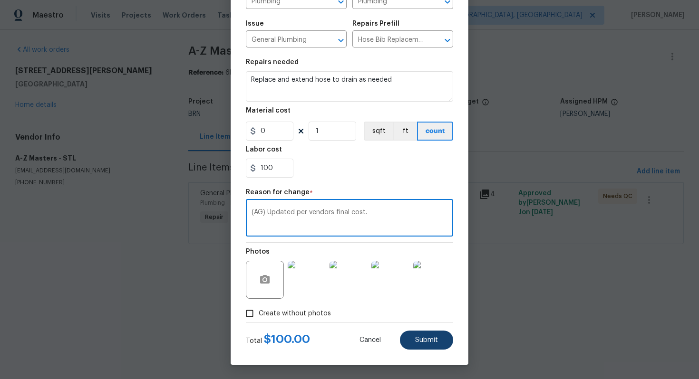
type textarea "(AG) Updated per vendors final cost."
click at [422, 340] on span "Submit" at bounding box center [426, 340] width 23 height 7
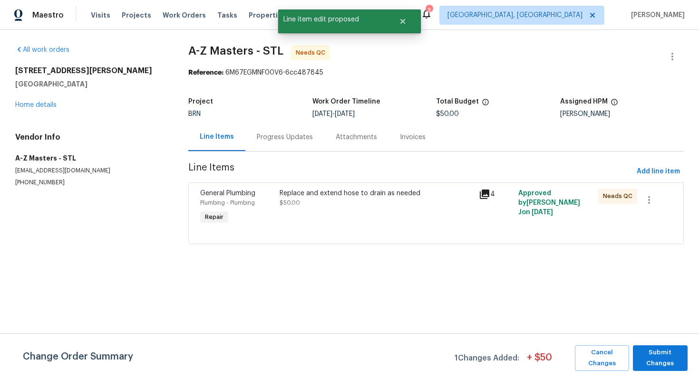
scroll to position [0, 0]
click at [650, 357] on span "Submit Changes" at bounding box center [659, 358] width 45 height 22
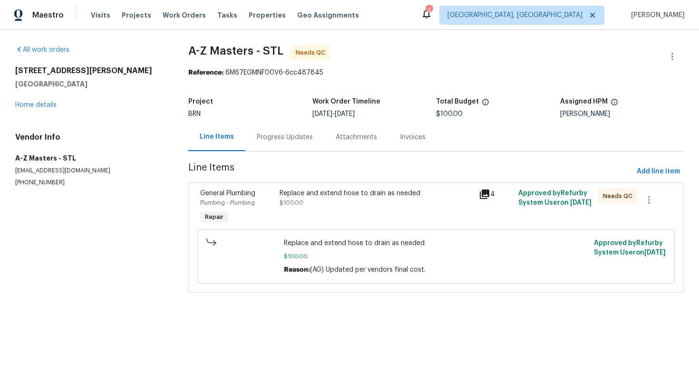
click at [284, 142] on div "Progress Updates" at bounding box center [285, 138] width 56 height 10
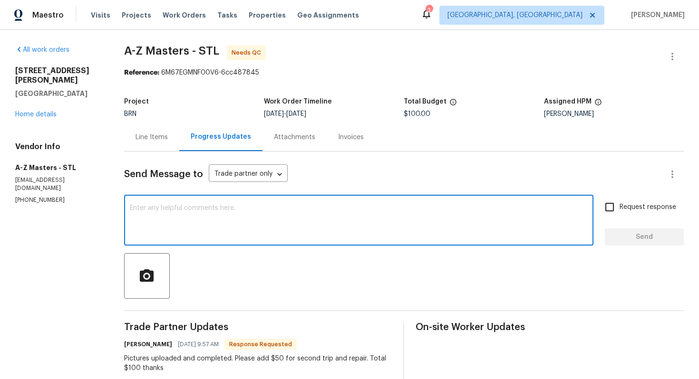
click at [200, 226] on textarea at bounding box center [359, 221] width 458 height 33
type textarea "Sure, the cost has been updated to $100."
click at [605, 206] on input "Request response" at bounding box center [609, 207] width 20 height 20
checkbox input "true"
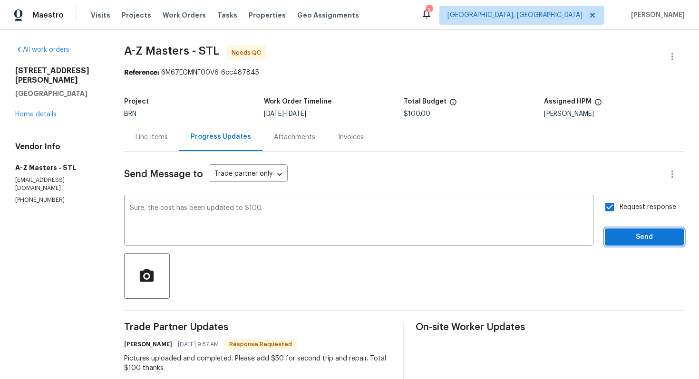
click at [626, 233] on span "Send" at bounding box center [644, 237] width 64 height 12
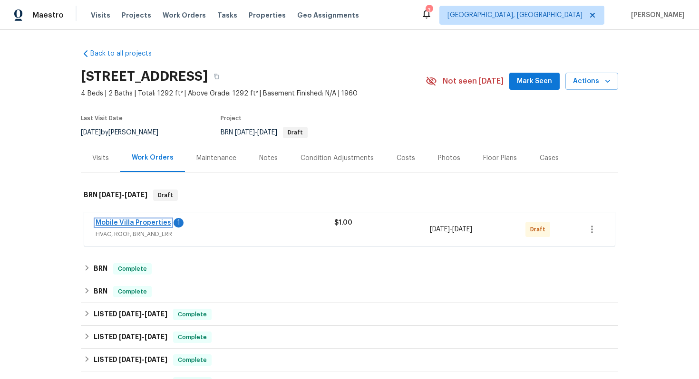
click at [149, 224] on link "Mobile Villa Properties" at bounding box center [134, 223] width 76 height 7
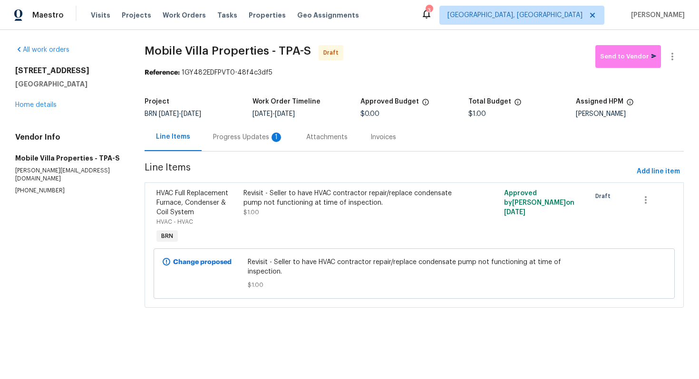
click at [257, 135] on div "Progress Updates 1" at bounding box center [248, 138] width 70 height 10
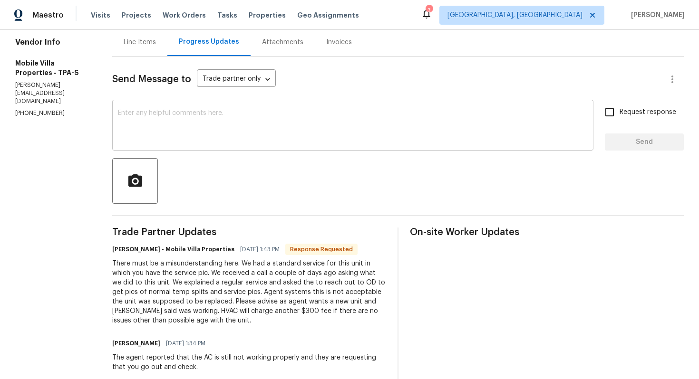
scroll to position [105, 0]
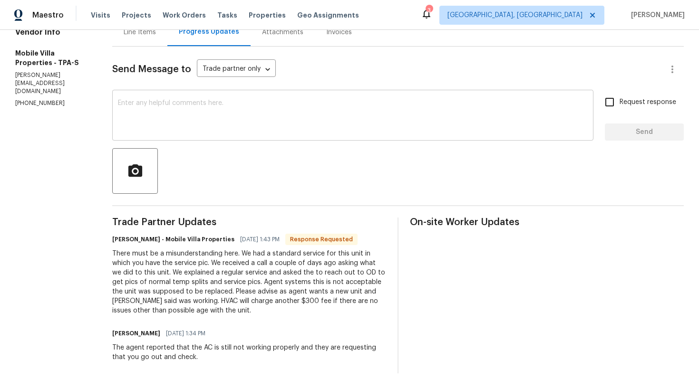
click at [284, 106] on textarea at bounding box center [353, 116] width 470 height 33
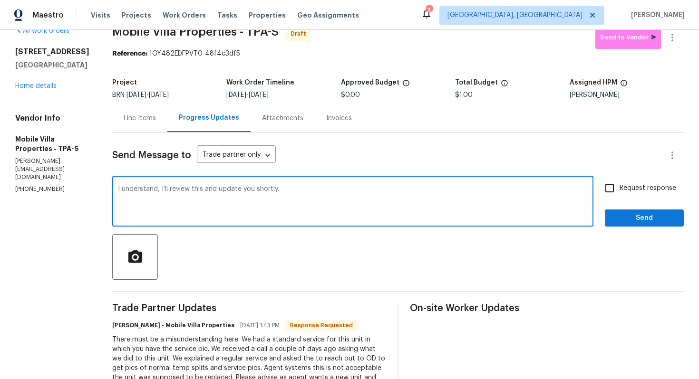
scroll to position [0, 0]
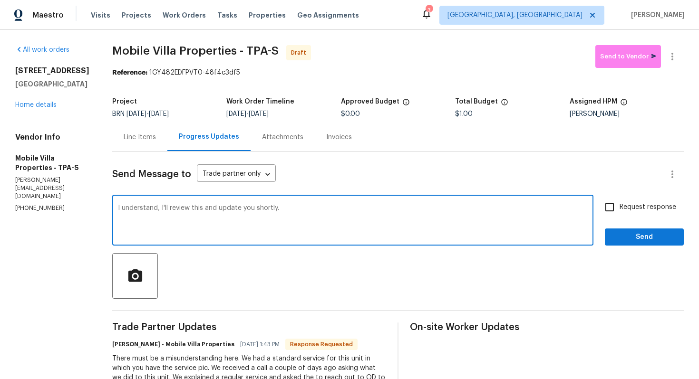
type textarea "I understand, I'll review this and update you shortly."
click at [607, 205] on input "Request response" at bounding box center [609, 207] width 20 height 20
checkbox input "true"
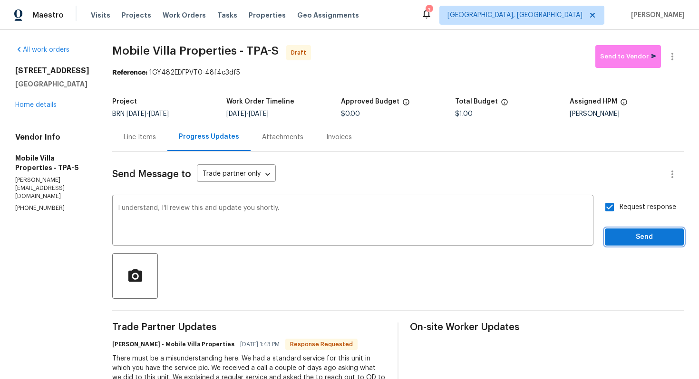
click at [635, 238] on span "Send" at bounding box center [644, 237] width 64 height 12
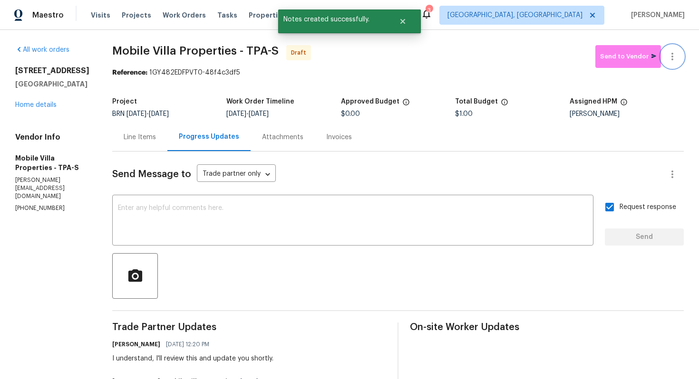
click at [679, 57] on button "button" at bounding box center [672, 56] width 23 height 23
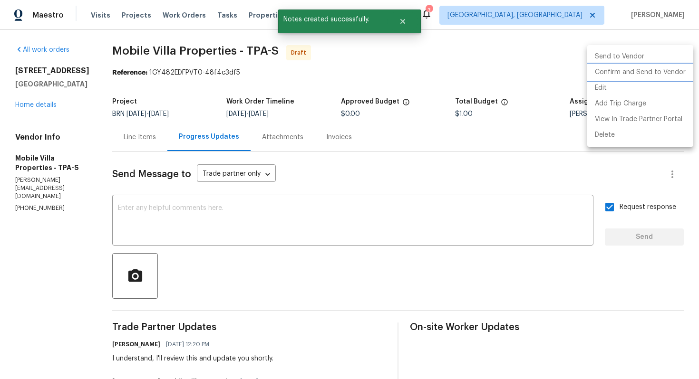
click at [669, 71] on li "Confirm and Send to Vendor" at bounding box center [640, 73] width 106 height 16
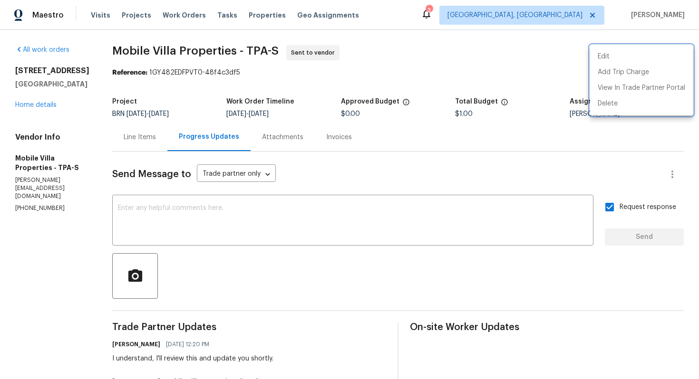
click at [257, 208] on div at bounding box center [349, 189] width 699 height 379
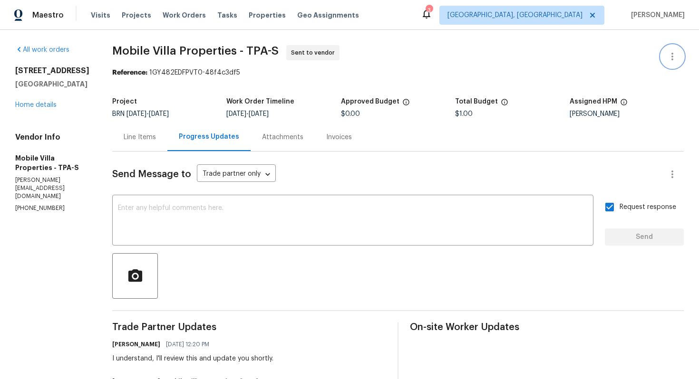
scroll to position [142, 0]
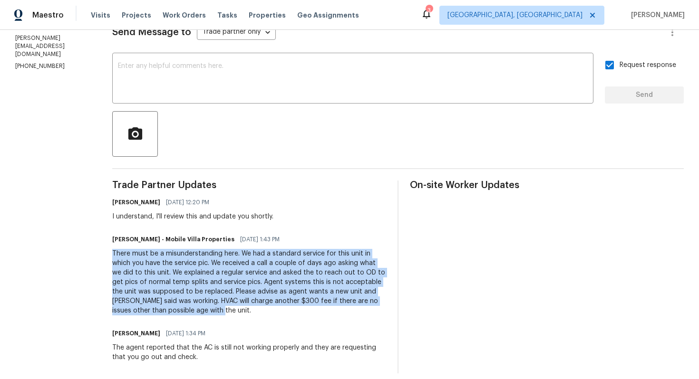
drag, startPoint x: 87, startPoint y: 254, endPoint x: 335, endPoint y: 307, distance: 253.2
click at [335, 307] on div "Trade Partner Updates [PERSON_NAME] [DATE] 12:20 PM I understand, I'll review t…" at bounding box center [249, 277] width 274 height 193
copy div "There must be a misunderstanding here. We had a standard service for this unit …"
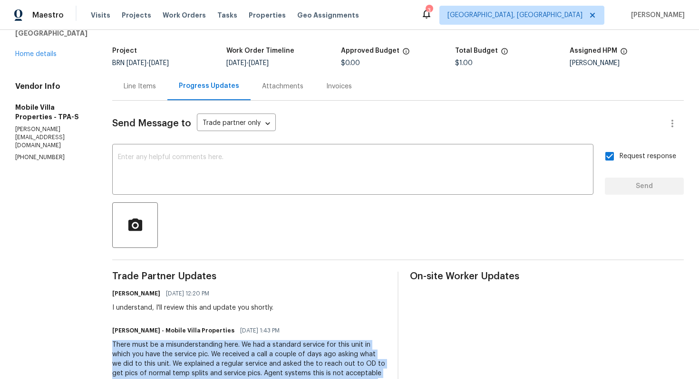
scroll to position [0, 0]
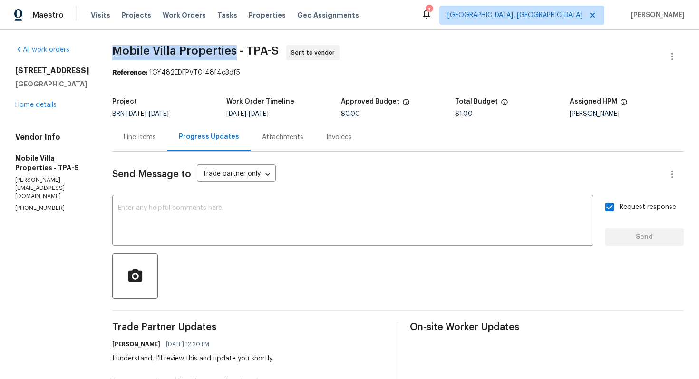
drag, startPoint x: 87, startPoint y: 50, endPoint x: 209, endPoint y: 48, distance: 121.2
click at [209, 48] on span "Mobile Villa Properties - TPA-S" at bounding box center [195, 50] width 166 height 11
copy span "Mobile Villa Properties"
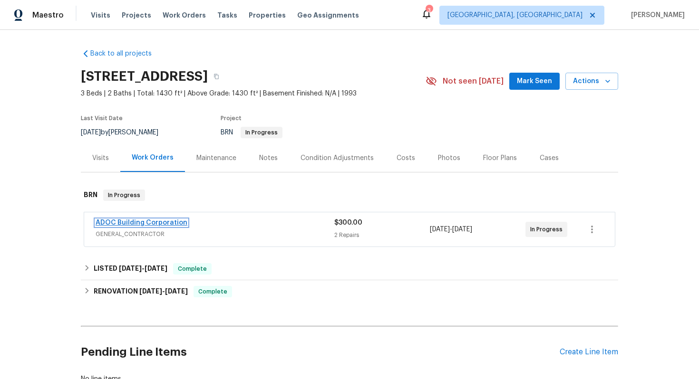
click at [122, 222] on link "ADOC Building Corporation" at bounding box center [142, 223] width 92 height 7
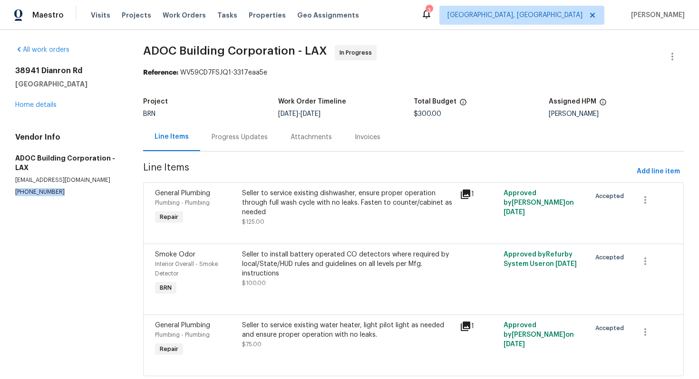
drag, startPoint x: 13, startPoint y: 190, endPoint x: 77, endPoint y: 195, distance: 63.9
click at [77, 195] on div "All work orders [STREET_ADDRESS] Home details Vendor Info ADOC Building Corpora…" at bounding box center [349, 216] width 699 height 373
copy p "[PHONE_NUMBER]"
click at [231, 139] on div "Progress Updates" at bounding box center [240, 138] width 56 height 10
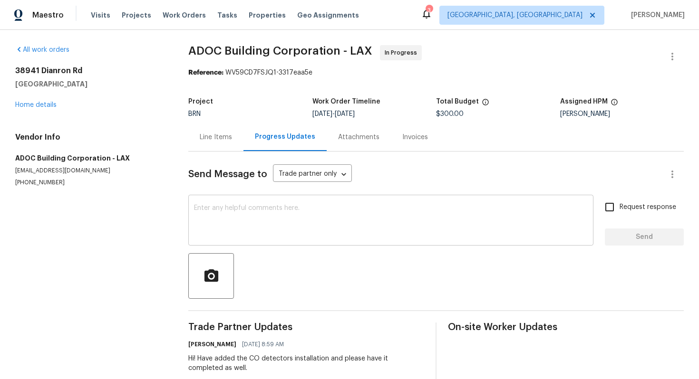
click at [234, 218] on textarea at bounding box center [391, 221] width 394 height 33
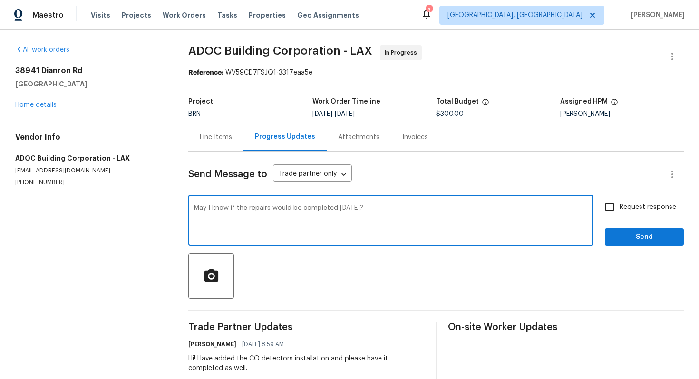
type textarea "May I know if the repairs would be completed [DATE]?"
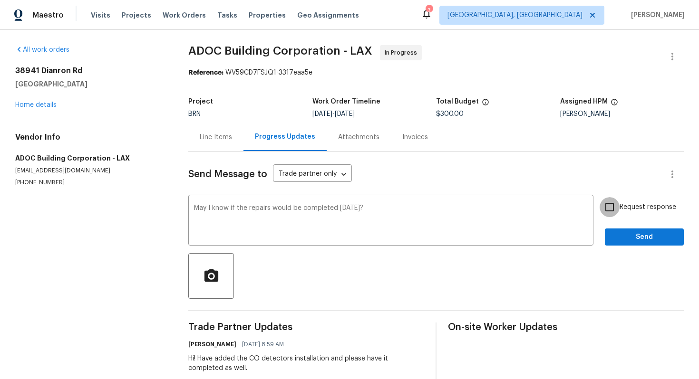
click at [613, 211] on input "Request response" at bounding box center [609, 207] width 20 height 20
checkbox input "true"
click at [627, 236] on span "Send" at bounding box center [644, 237] width 64 height 12
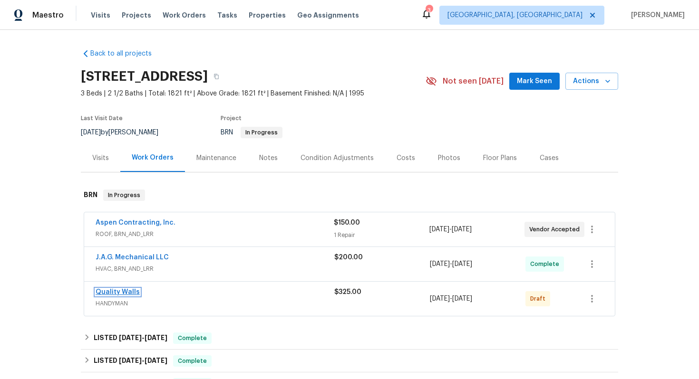
click at [117, 294] on link "Quality Walls" at bounding box center [118, 292] width 44 height 7
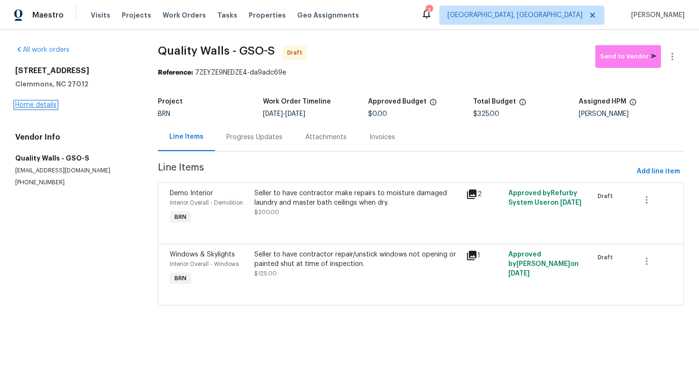
click at [50, 106] on link "Home details" at bounding box center [35, 105] width 41 height 7
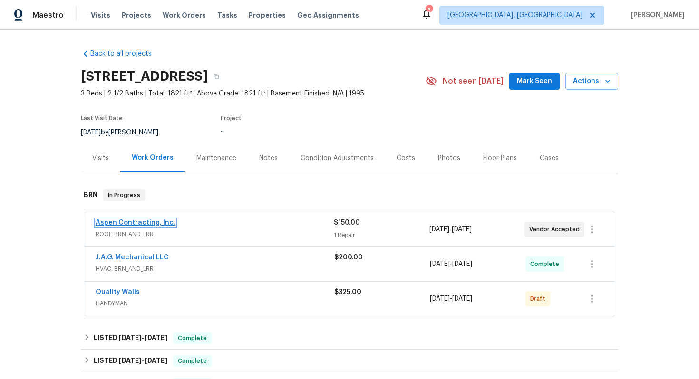
click at [154, 223] on link "Aspen Contracting, Inc." at bounding box center [136, 223] width 80 height 7
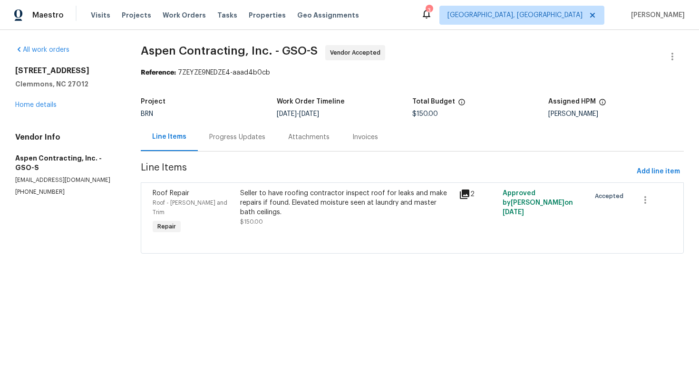
click at [251, 142] on div "Progress Updates" at bounding box center [237, 137] width 79 height 28
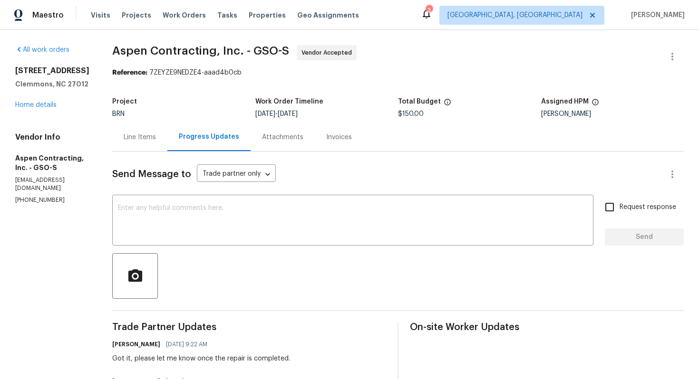
click at [145, 137] on div "Line Items" at bounding box center [140, 138] width 32 height 10
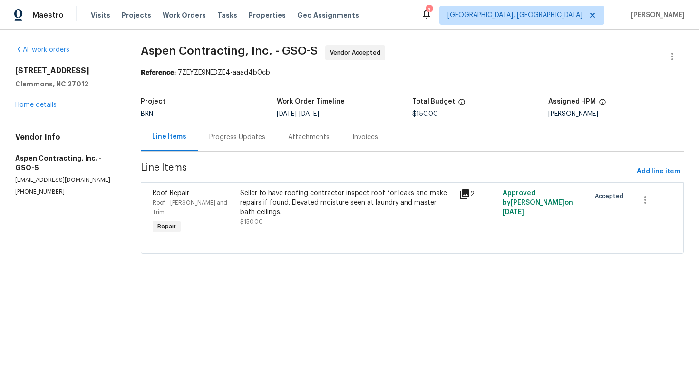
click at [43, 109] on div "[STREET_ADDRESS] Home details" at bounding box center [66, 88] width 103 height 44
click at [42, 107] on link "Home details" at bounding box center [35, 105] width 41 height 7
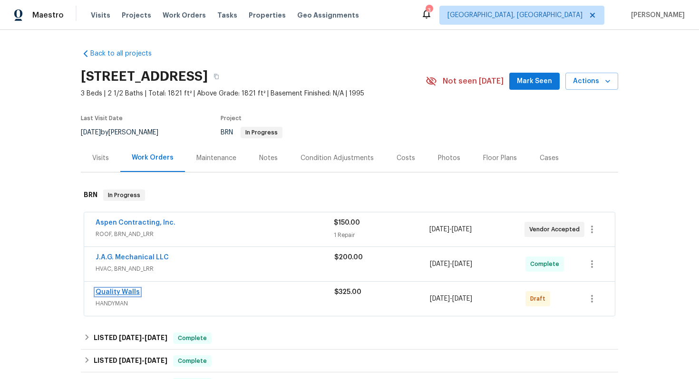
click at [122, 293] on link "Quality Walls" at bounding box center [118, 292] width 44 height 7
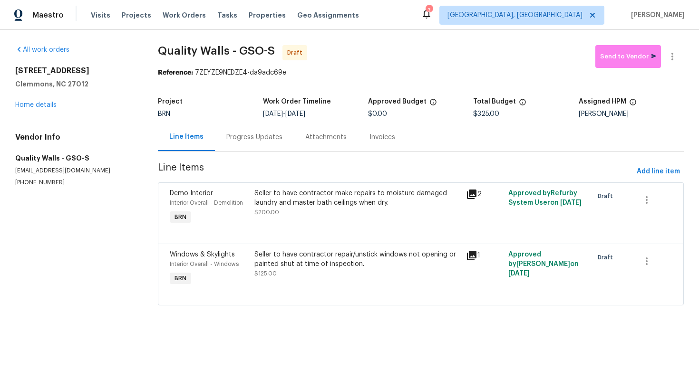
click at [235, 143] on div "Progress Updates" at bounding box center [254, 137] width 79 height 28
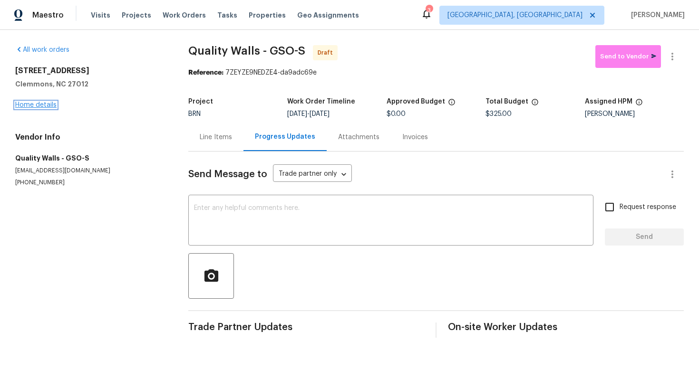
click at [40, 107] on link "Home details" at bounding box center [35, 105] width 41 height 7
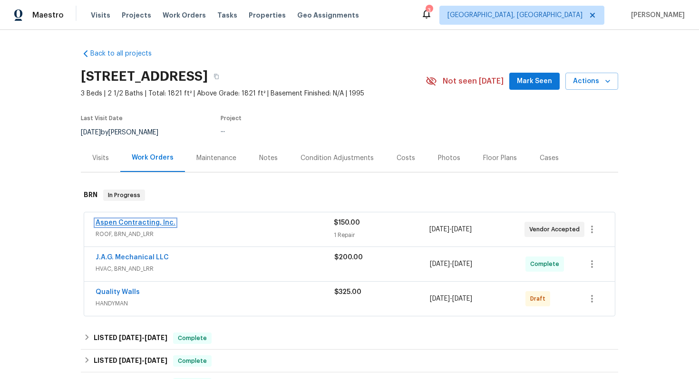
click at [141, 221] on link "Aspen Contracting, Inc." at bounding box center [136, 223] width 80 height 7
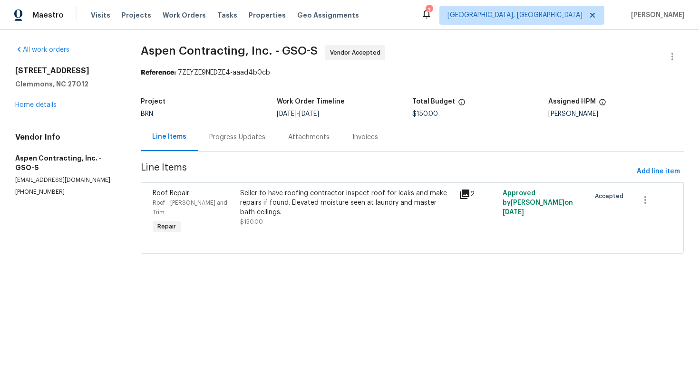
click at [219, 134] on div "Progress Updates" at bounding box center [237, 138] width 56 height 10
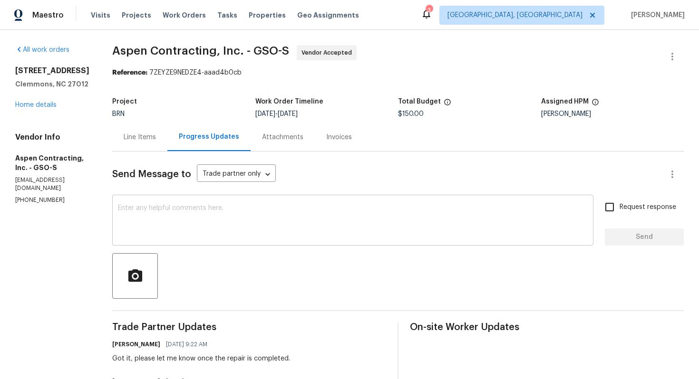
scroll to position [198, 0]
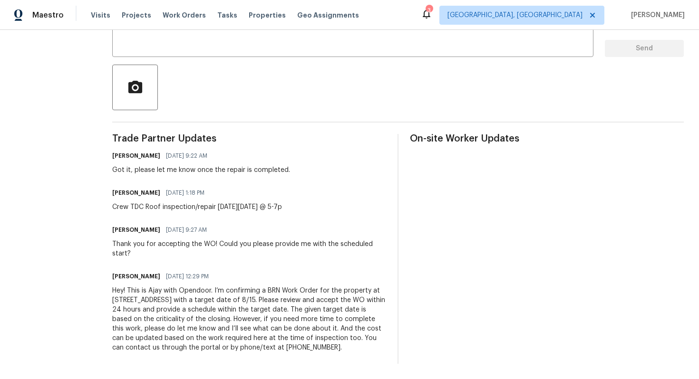
click at [191, 298] on div "Hey! This is Ajay with Opendoor. I’m confirming a BRN Work Order for the proper…" at bounding box center [249, 319] width 274 height 67
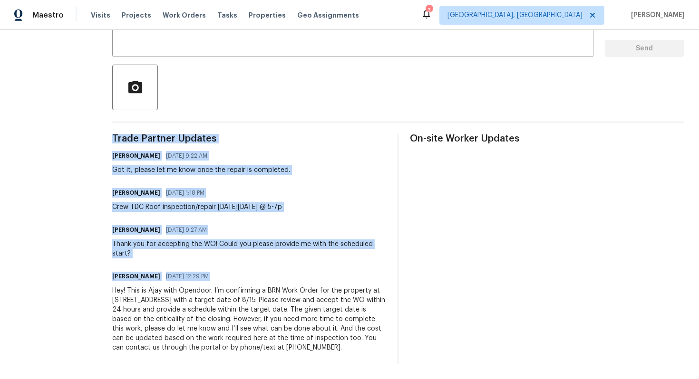
click at [191, 298] on div "Hey! This is Ajay with Opendoor. I’m confirming a BRN Work Order for the proper…" at bounding box center [249, 319] width 274 height 67
copy div "Trade Partner Updates [PERSON_NAME] [DATE] 9:22 AM Got it, please let me know o…"
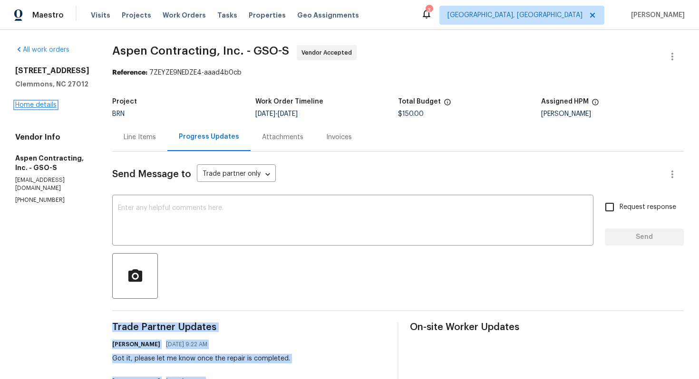
click at [45, 108] on link "Home details" at bounding box center [35, 105] width 41 height 7
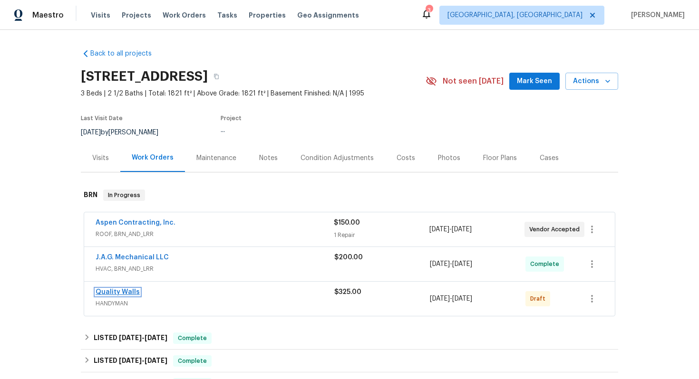
click at [115, 291] on link "Quality Walls" at bounding box center [118, 292] width 44 height 7
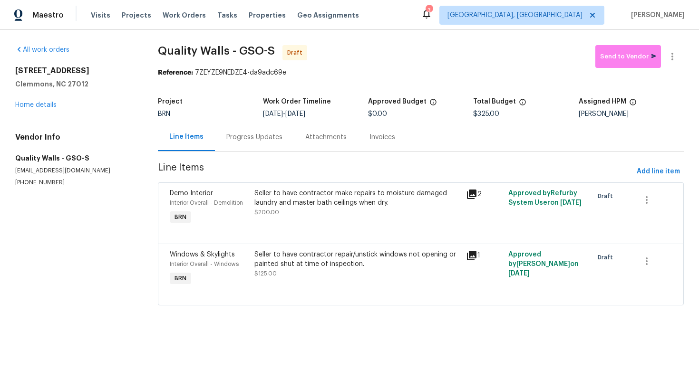
click at [245, 137] on div "Progress Updates" at bounding box center [254, 138] width 56 height 10
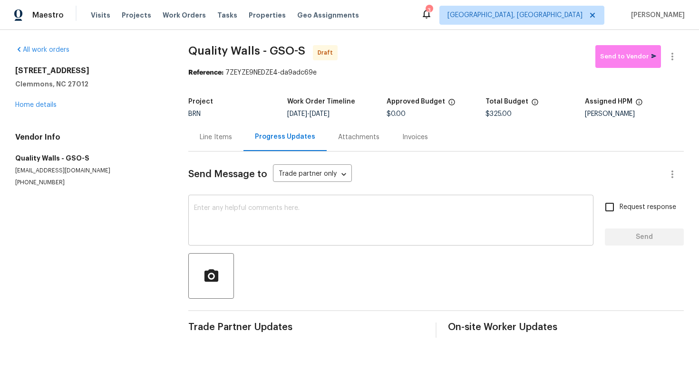
click at [288, 223] on textarea at bounding box center [391, 221] width 394 height 33
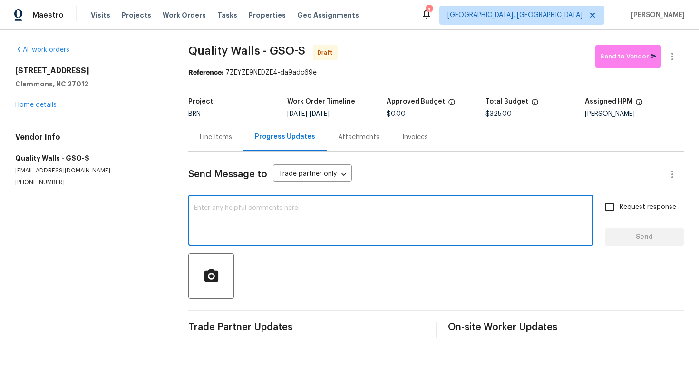
paste textarea "Hey! This is Ajay with Opendoor. I’m confirming a BRN Work Order for the proper…"
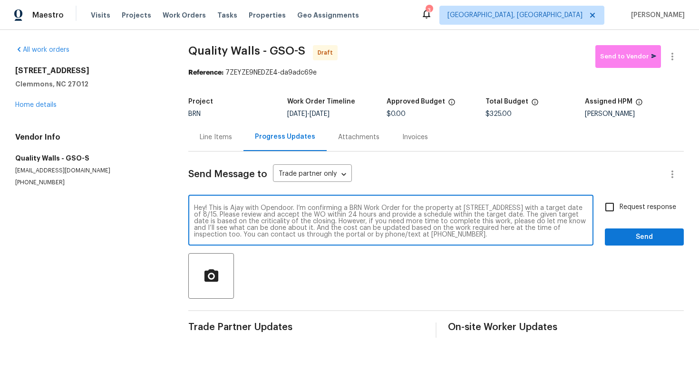
click at [270, 218] on textarea "Hey! This is Ajay with Opendoor. I’m confirming a BRN Work Order for the proper…" at bounding box center [391, 221] width 394 height 33
type textarea "Hey! This is Ajay with Opendoor. I’m confirming a BRN Work Order for the proper…"
click at [609, 204] on input "Request response" at bounding box center [609, 207] width 20 height 20
checkbox input "true"
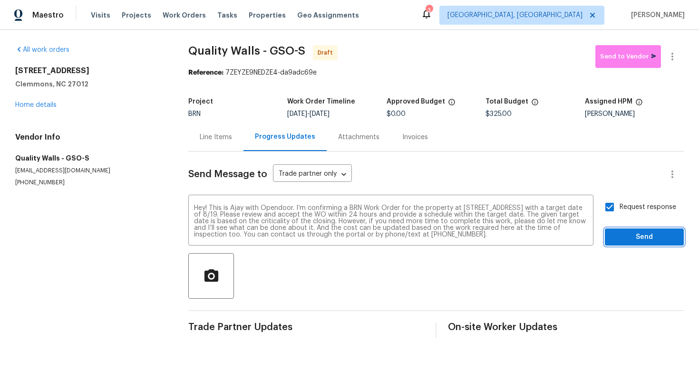
click at [633, 238] on span "Send" at bounding box center [644, 237] width 64 height 12
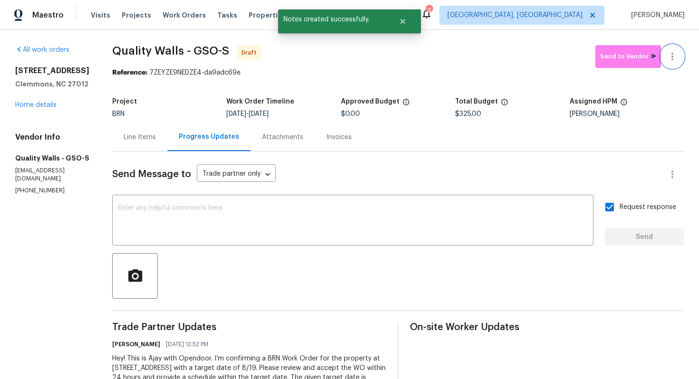
click at [673, 57] on icon "button" at bounding box center [672, 57] width 2 height 8
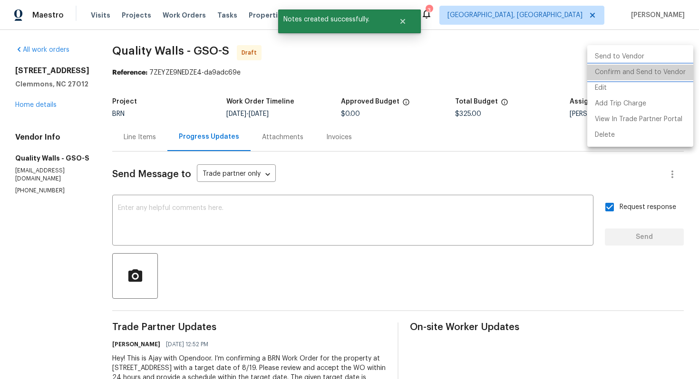
click at [669, 72] on li "Confirm and Send to Vendor" at bounding box center [640, 73] width 106 height 16
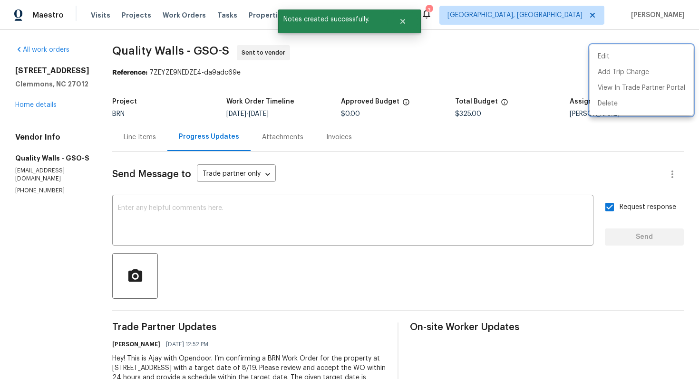
click at [493, 138] on div at bounding box center [349, 189] width 699 height 379
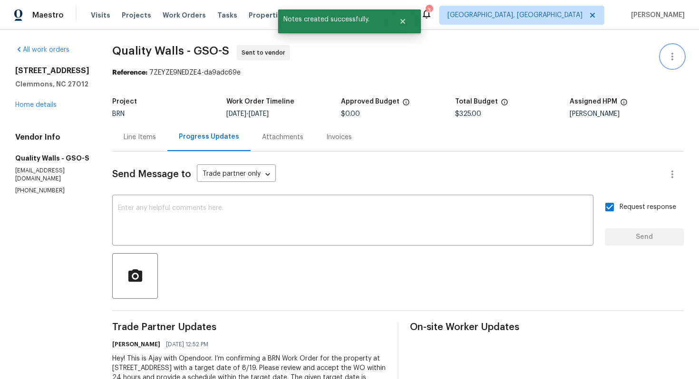
click at [667, 55] on icon "button" at bounding box center [671, 56] width 11 height 11
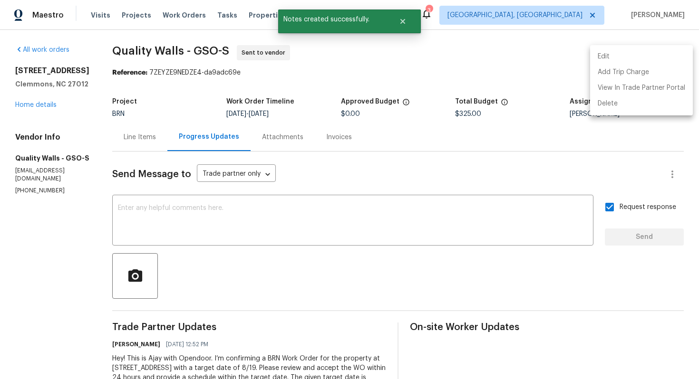
click at [660, 54] on li "Edit" at bounding box center [641, 57] width 103 height 16
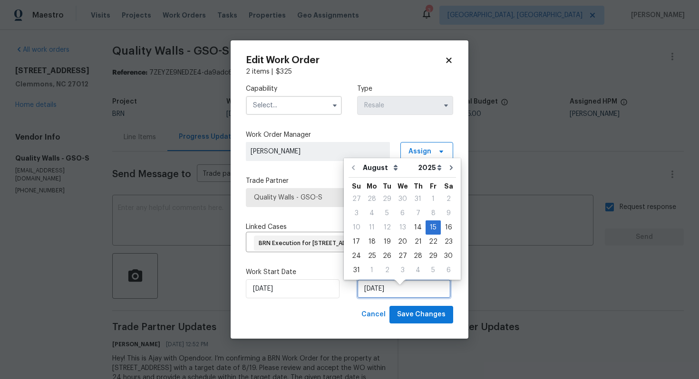
click at [381, 294] on input "[DATE]" at bounding box center [404, 288] width 94 height 19
click at [389, 245] on div "19" at bounding box center [386, 241] width 15 height 13
type input "[DATE]"
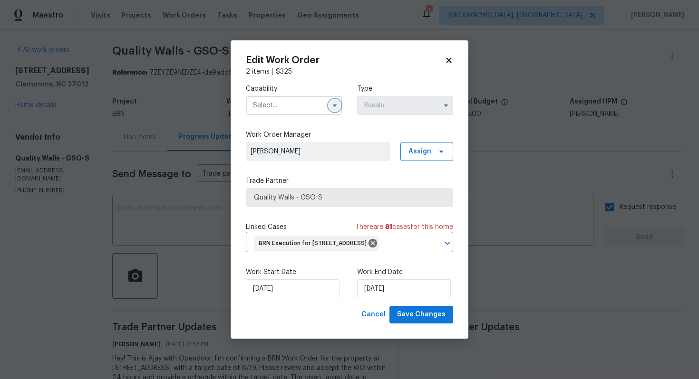
click at [336, 102] on icon "button" at bounding box center [335, 106] width 8 height 8
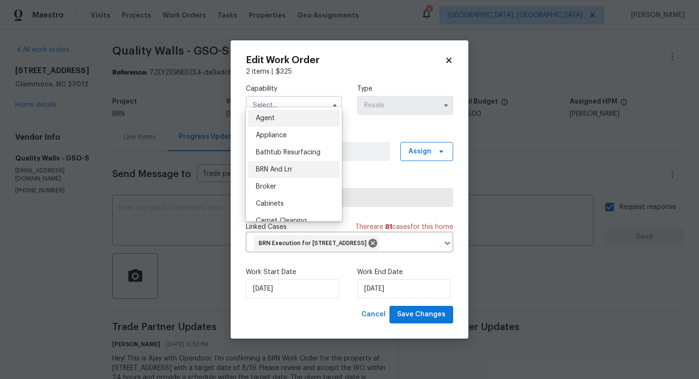
click at [312, 175] on div "BRN And Lrr" at bounding box center [293, 169] width 91 height 17
type input "BRN And Lrr"
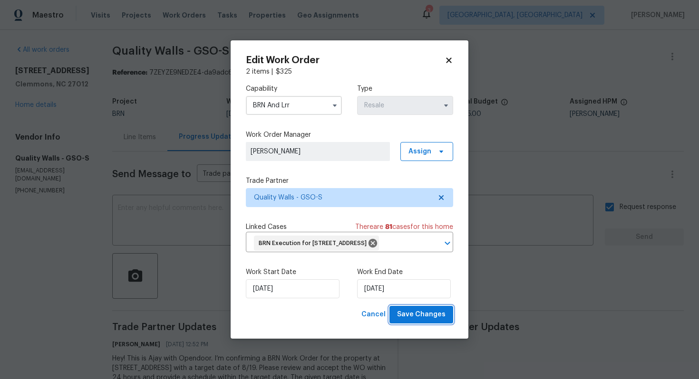
click at [417, 321] on span "Save Changes" at bounding box center [421, 315] width 48 height 12
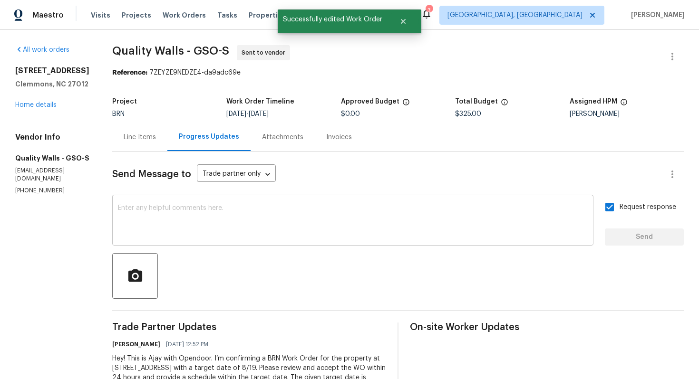
click at [159, 226] on textarea at bounding box center [353, 221] width 470 height 33
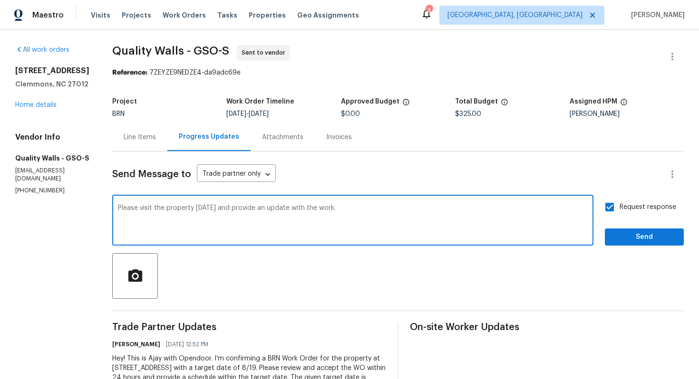
type textarea "Please visit the property [DATE] and provide an update with the work."
click at [637, 239] on span "Send" at bounding box center [644, 237] width 64 height 12
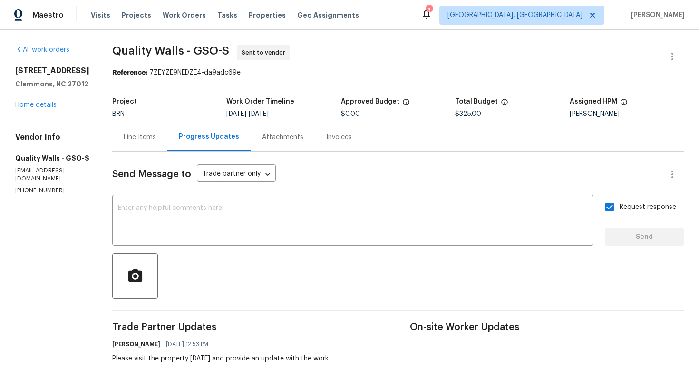
click at [158, 142] on div "Line Items" at bounding box center [139, 137] width 55 height 28
